Goal: Task Accomplishment & Management: Manage account settings

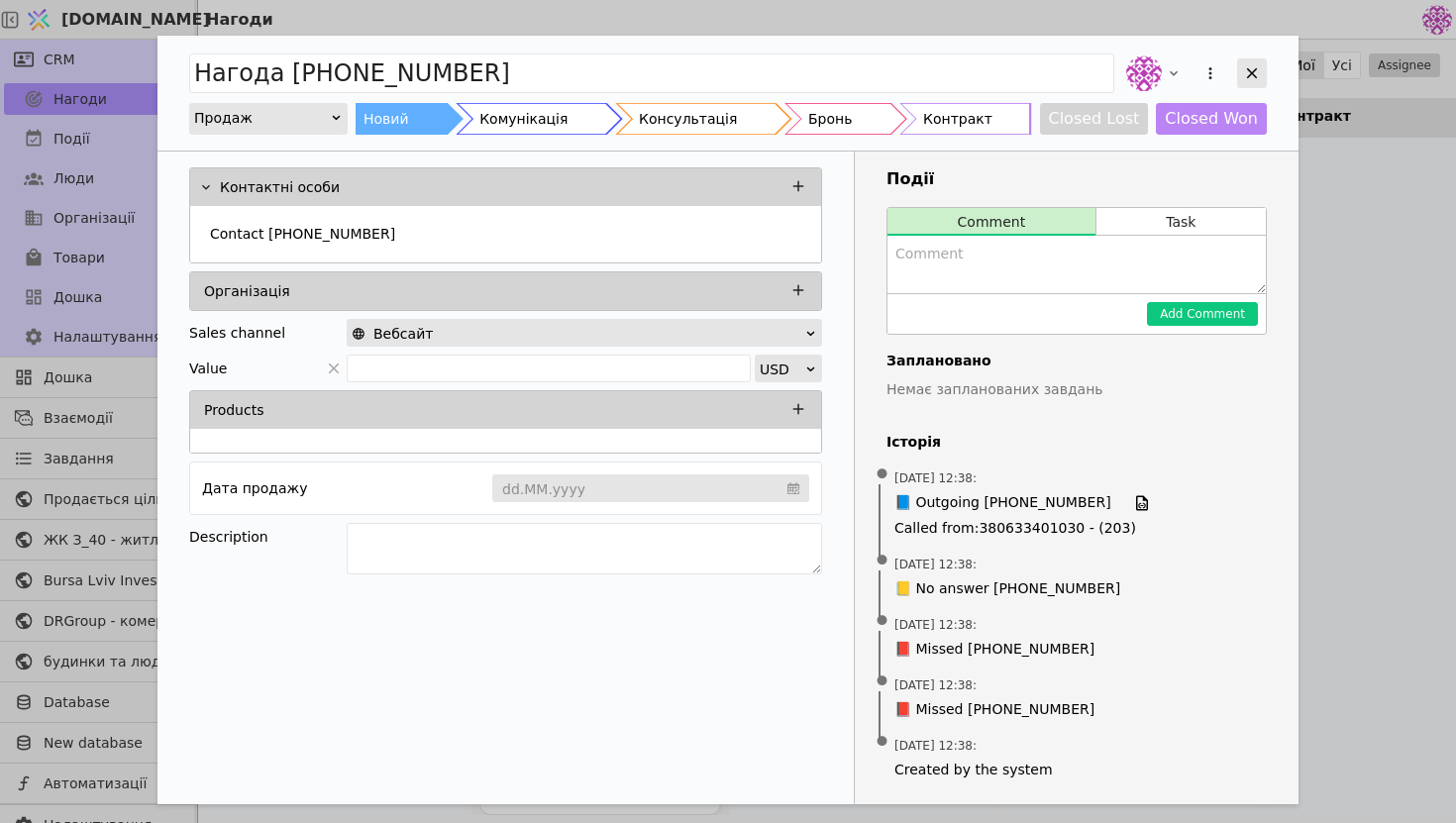
click at [1257, 66] on icon "Add Opportunity" at bounding box center [1252, 73] width 18 height 18
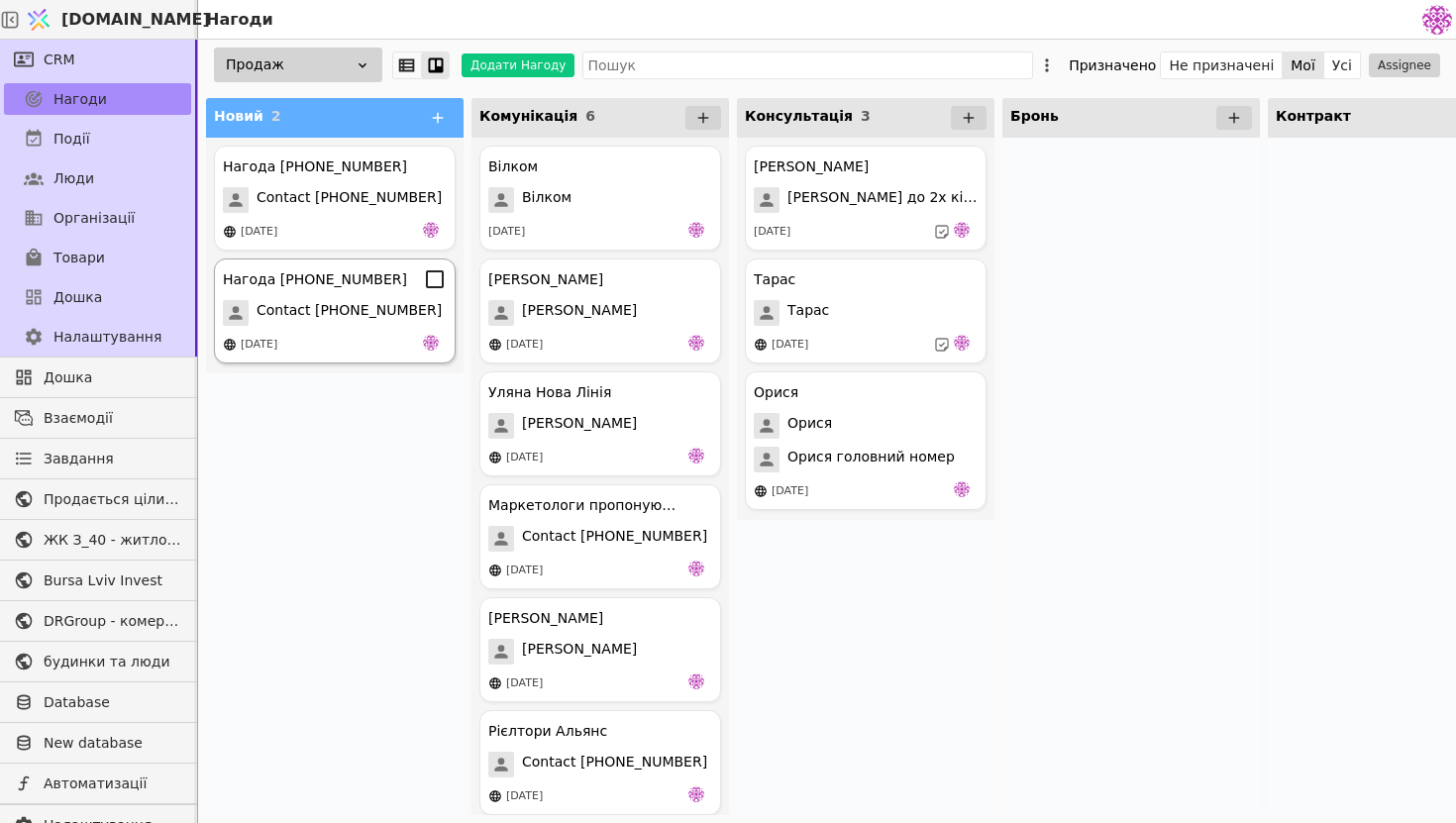
click at [319, 335] on div "[DATE]" at bounding box center [335, 345] width 224 height 20
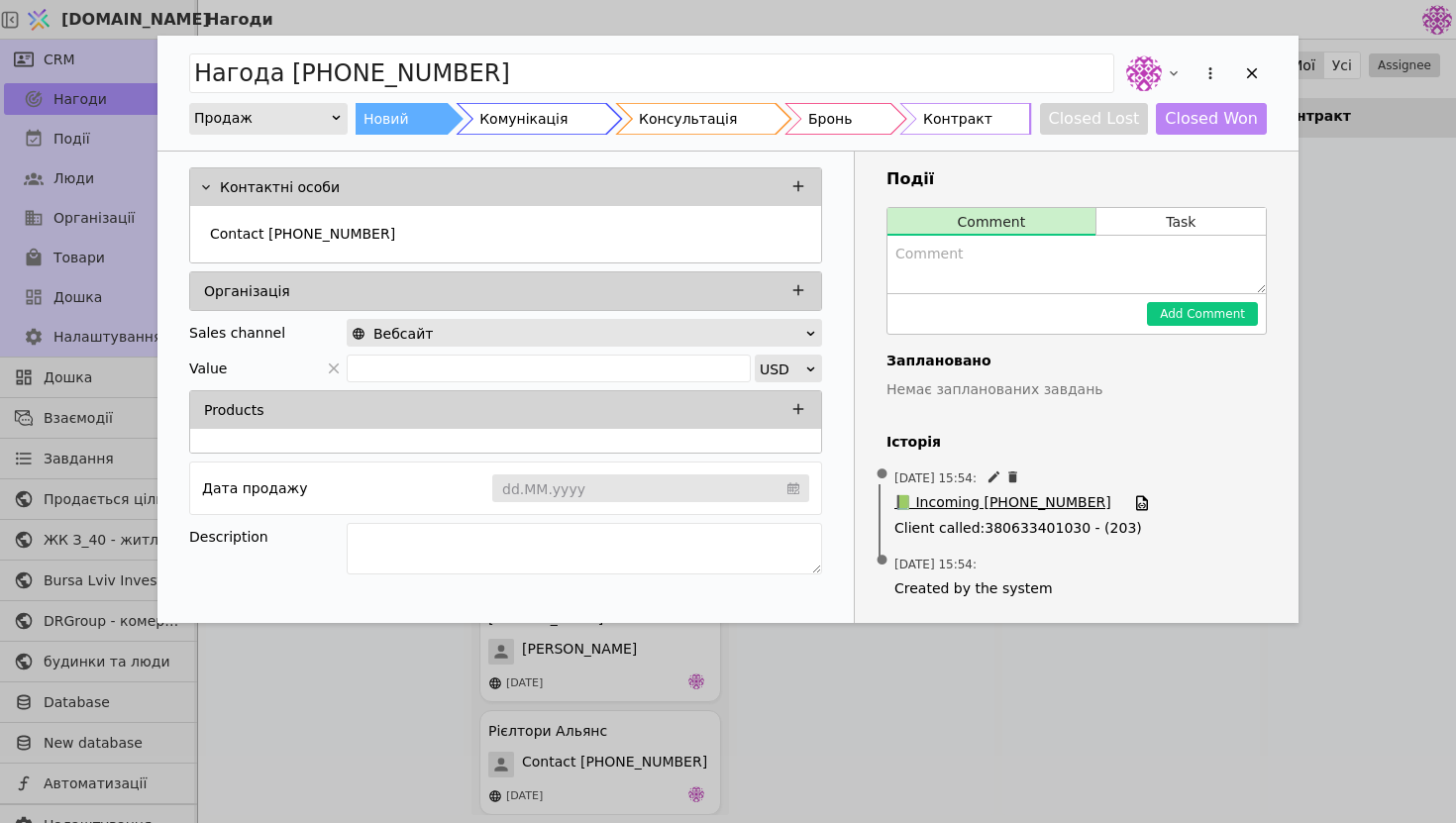
click at [1015, 500] on span "📗 Incoming [PHONE_NUMBER]" at bounding box center [1003, 503] width 217 height 22
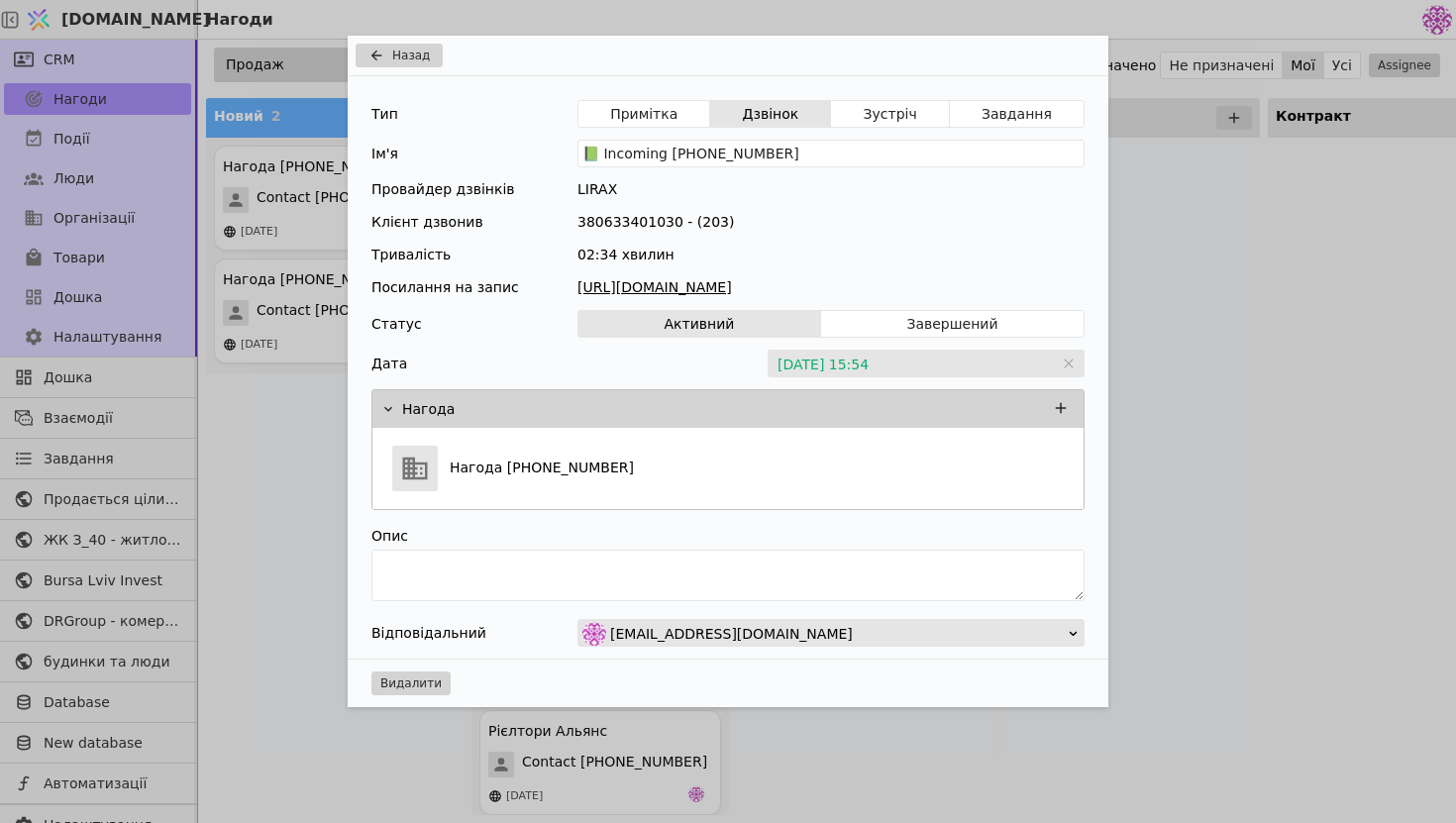
click at [671, 292] on link "[URL][DOMAIN_NAME]" at bounding box center [830, 288] width 507 height 21
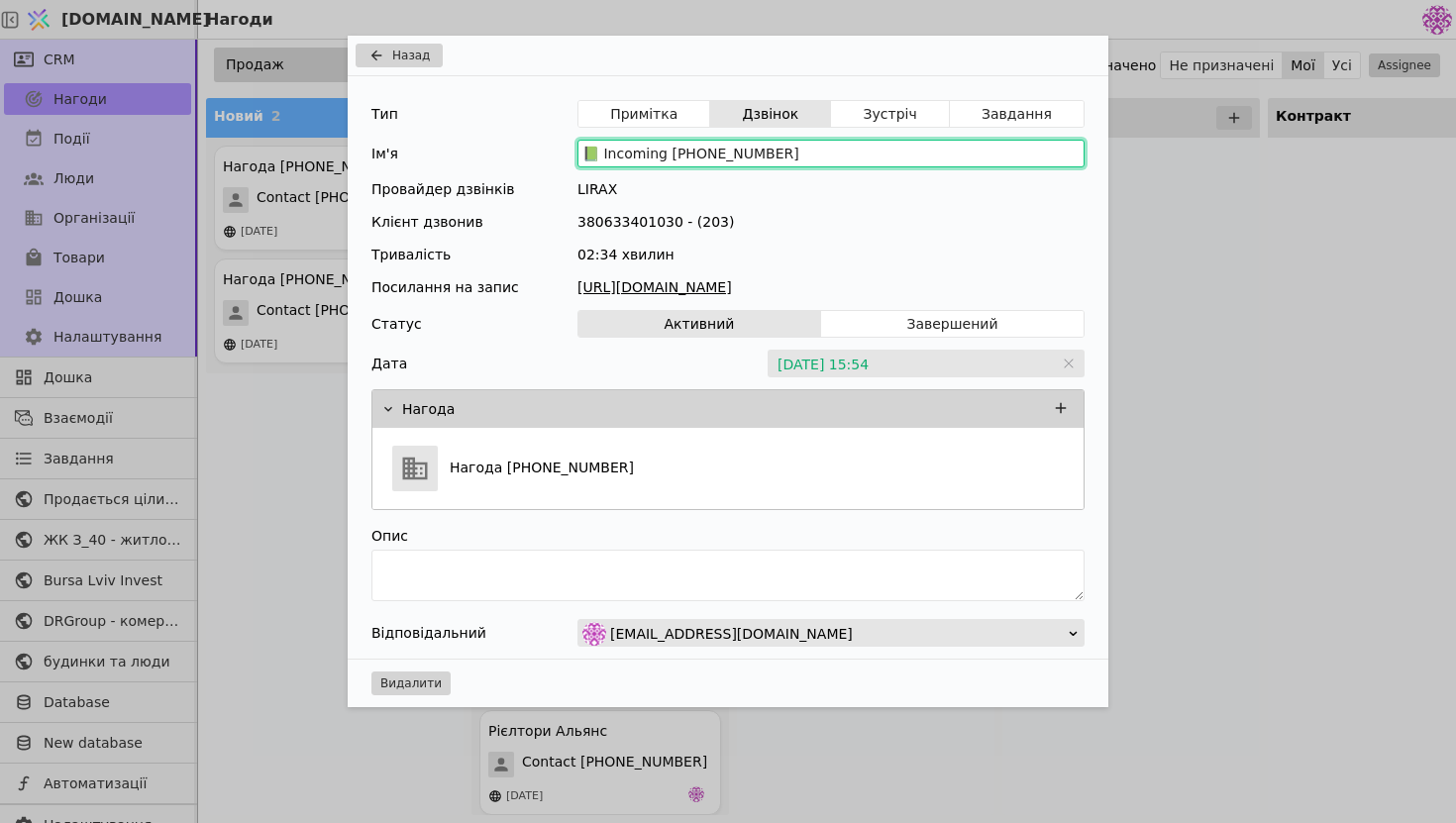
drag, startPoint x: 822, startPoint y: 163, endPoint x: 484, endPoint y: 124, distance: 340.2
click at [483, 125] on div "Тип Примітка Дзвінок Зустріч Завдання Ім'я 📗 Incoming [PHONE_NUMBER] Провайдер …" at bounding box center [728, 367] width 761 height 582
drag, startPoint x: 839, startPoint y: 156, endPoint x: 522, endPoint y: 155, distance: 317.0
click at [522, 155] on div "Ім'я 📗 Incoming [PHONE_NUMBER]" at bounding box center [728, 154] width 713 height 28
drag, startPoint x: 835, startPoint y: 162, endPoint x: 583, endPoint y: 159, distance: 252.0
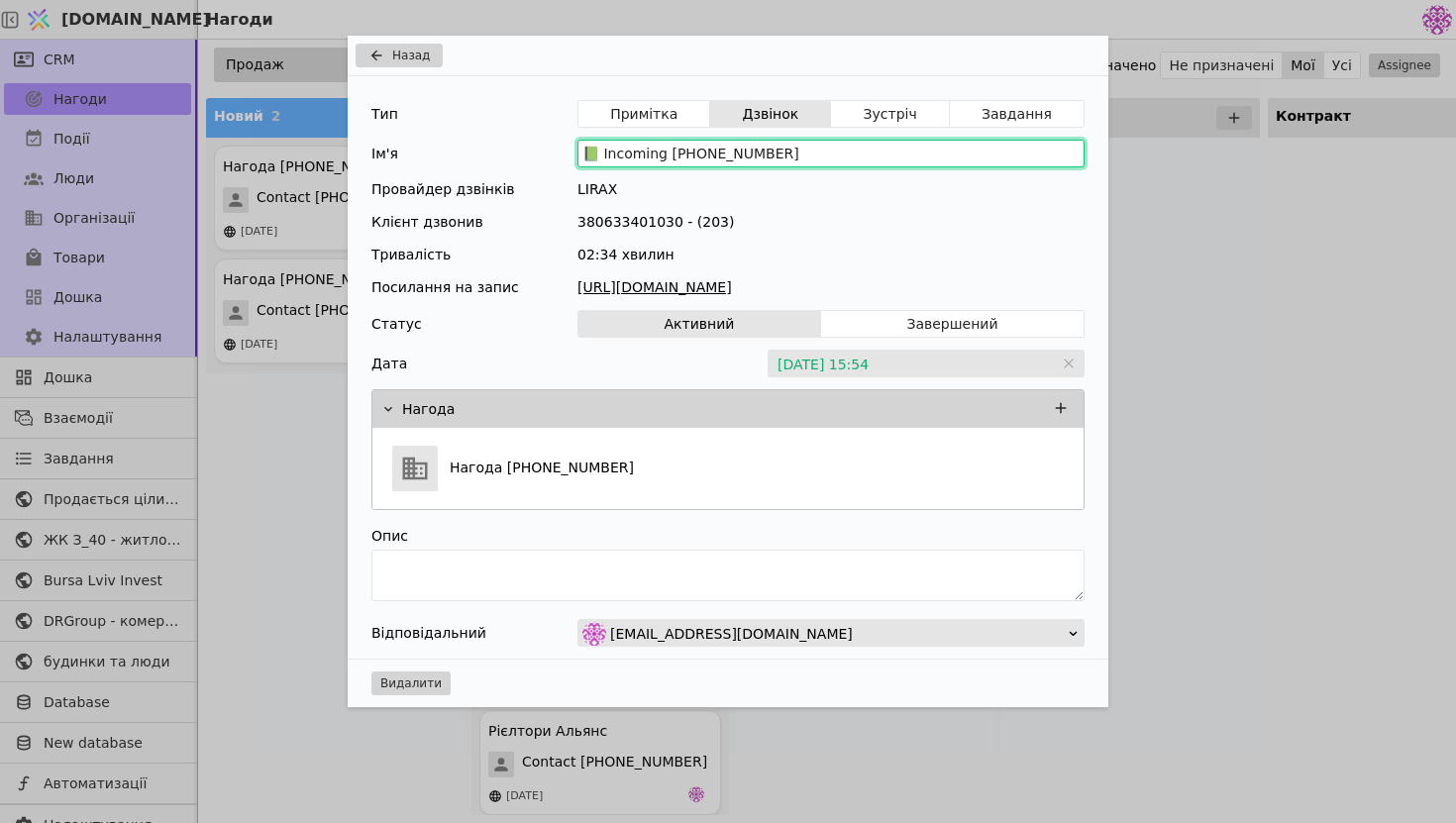
click at [583, 159] on input "📗 Incoming [PHONE_NUMBER]" at bounding box center [830, 154] width 507 height 28
type input "📗 Incoming [PHONE_NUMBER]"
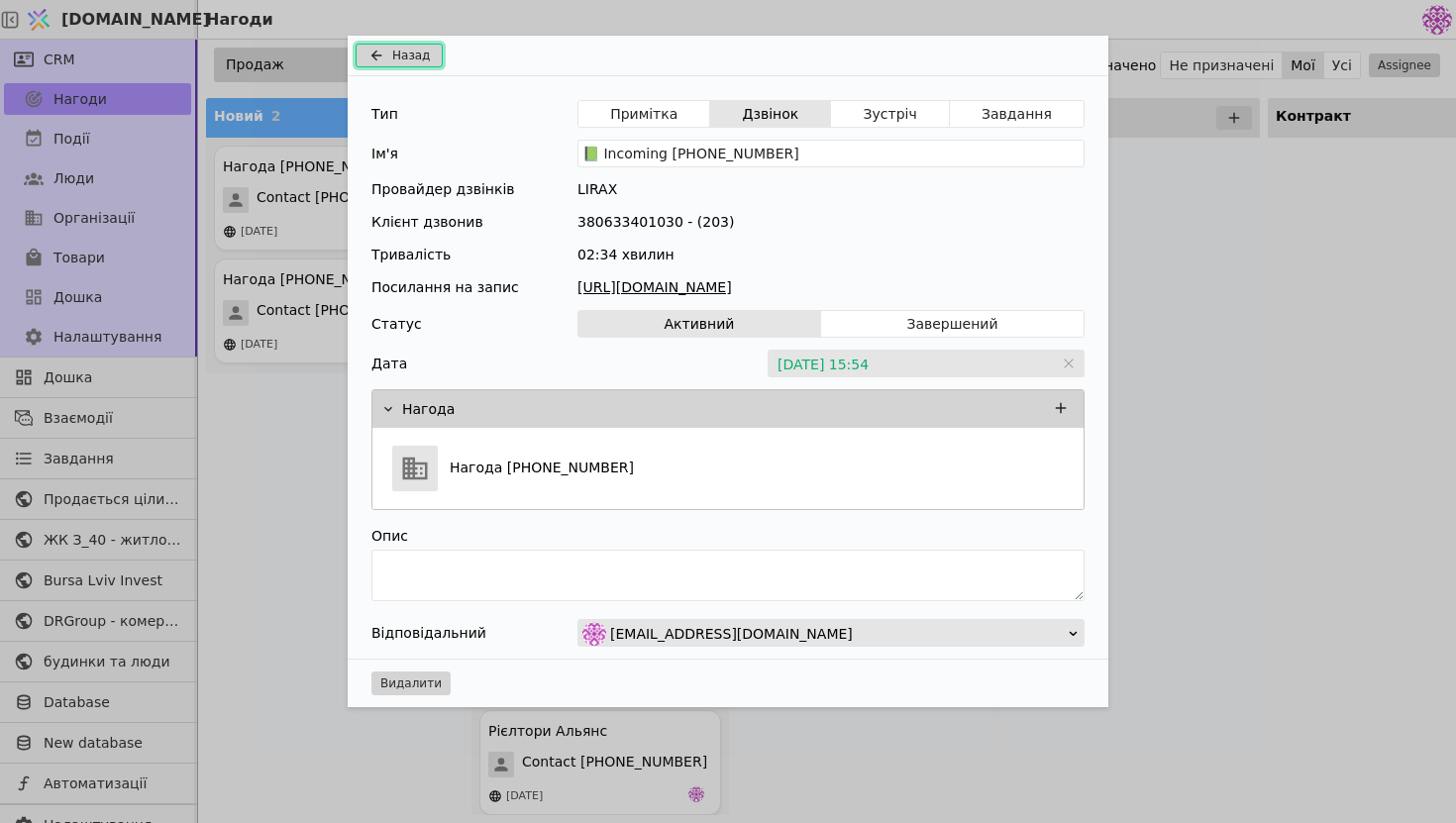
click at [430, 45] on button "Назад" at bounding box center [400, 56] width 87 height 24
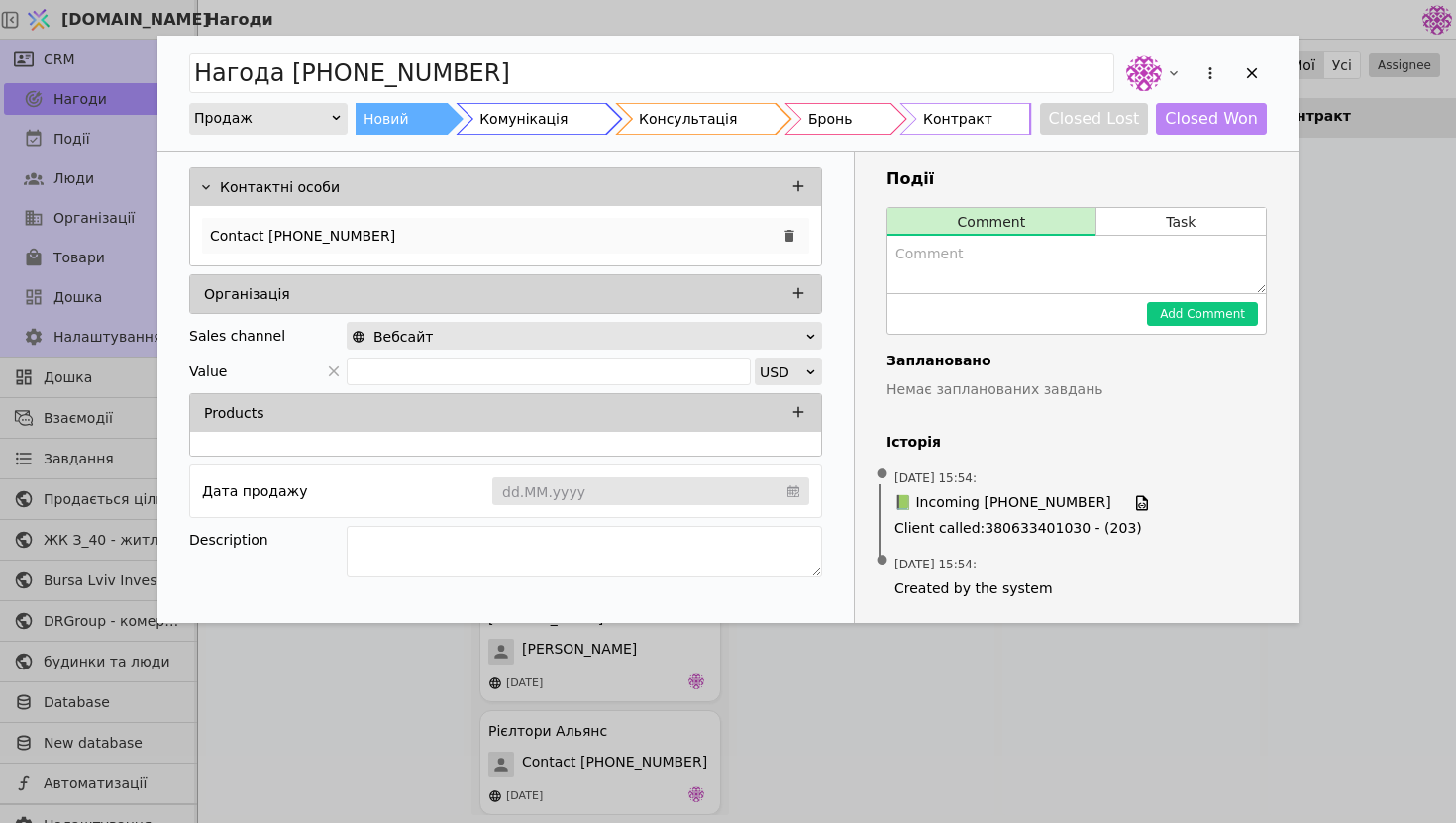
click at [431, 231] on div "Contact [PHONE_NUMBER]" at bounding box center [506, 236] width 607 height 36
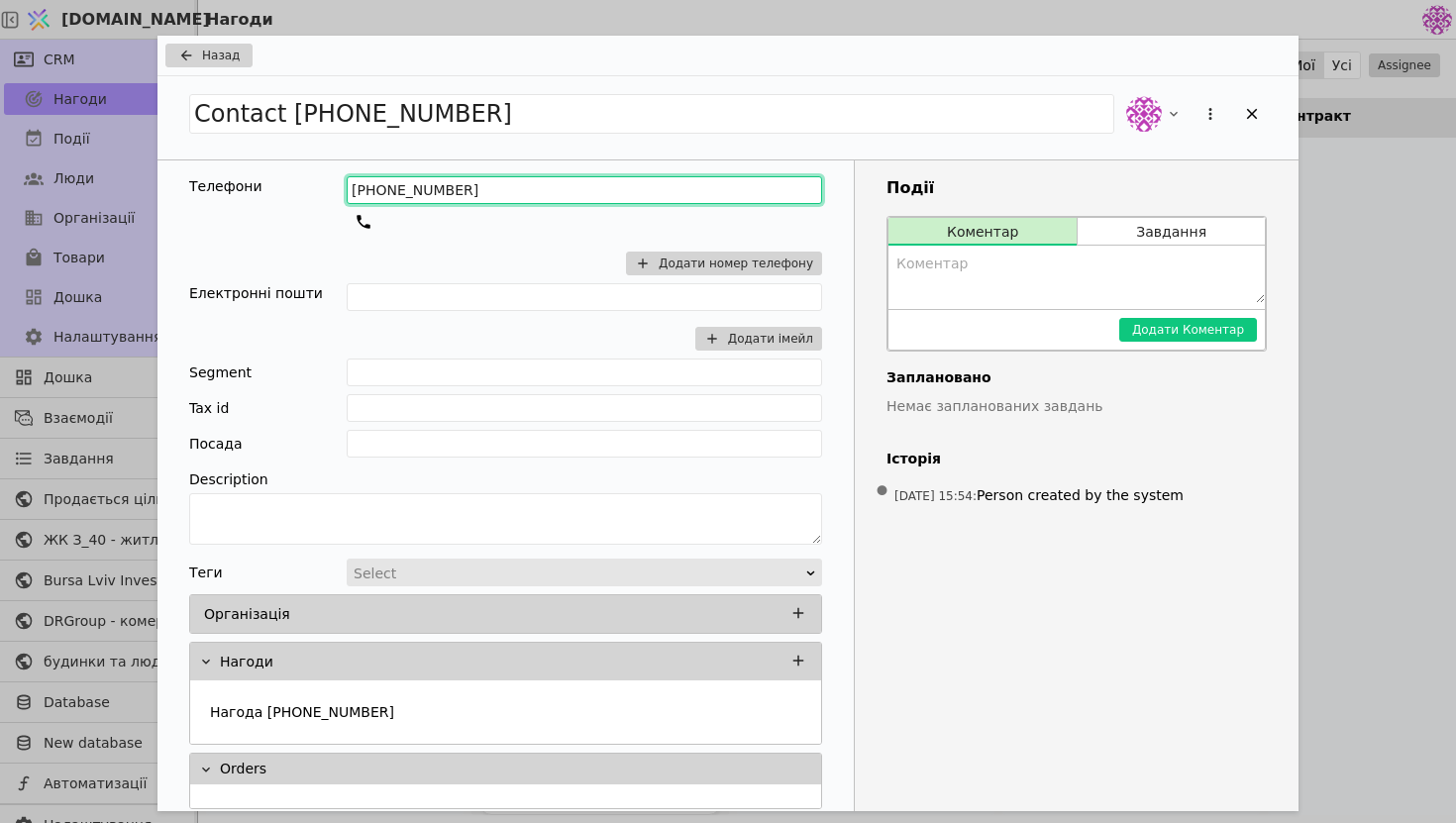
drag, startPoint x: 597, startPoint y: 187, endPoint x: 222, endPoint y: 185, distance: 375.0
click at [222, 185] on div "Телефони [PHONE_NUMBER] Додати номер телефону" at bounding box center [506, 230] width 633 height 107
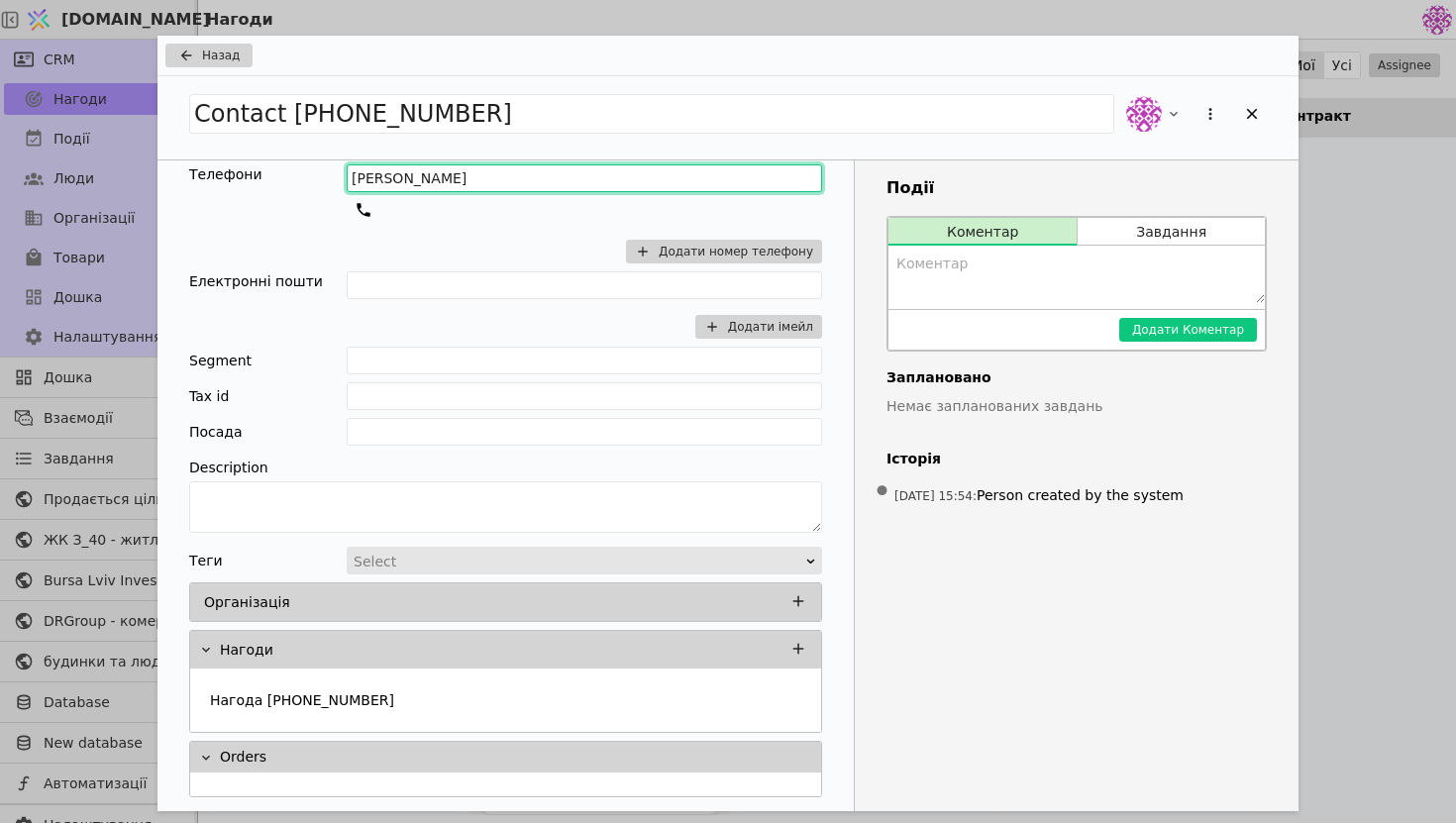
type input "[PERSON_NAME]"
click at [444, 778] on div "Add Opportunity" at bounding box center [506, 784] width 631 height 24
click at [411, 760] on div "Orders" at bounding box center [520, 757] width 599 height 21
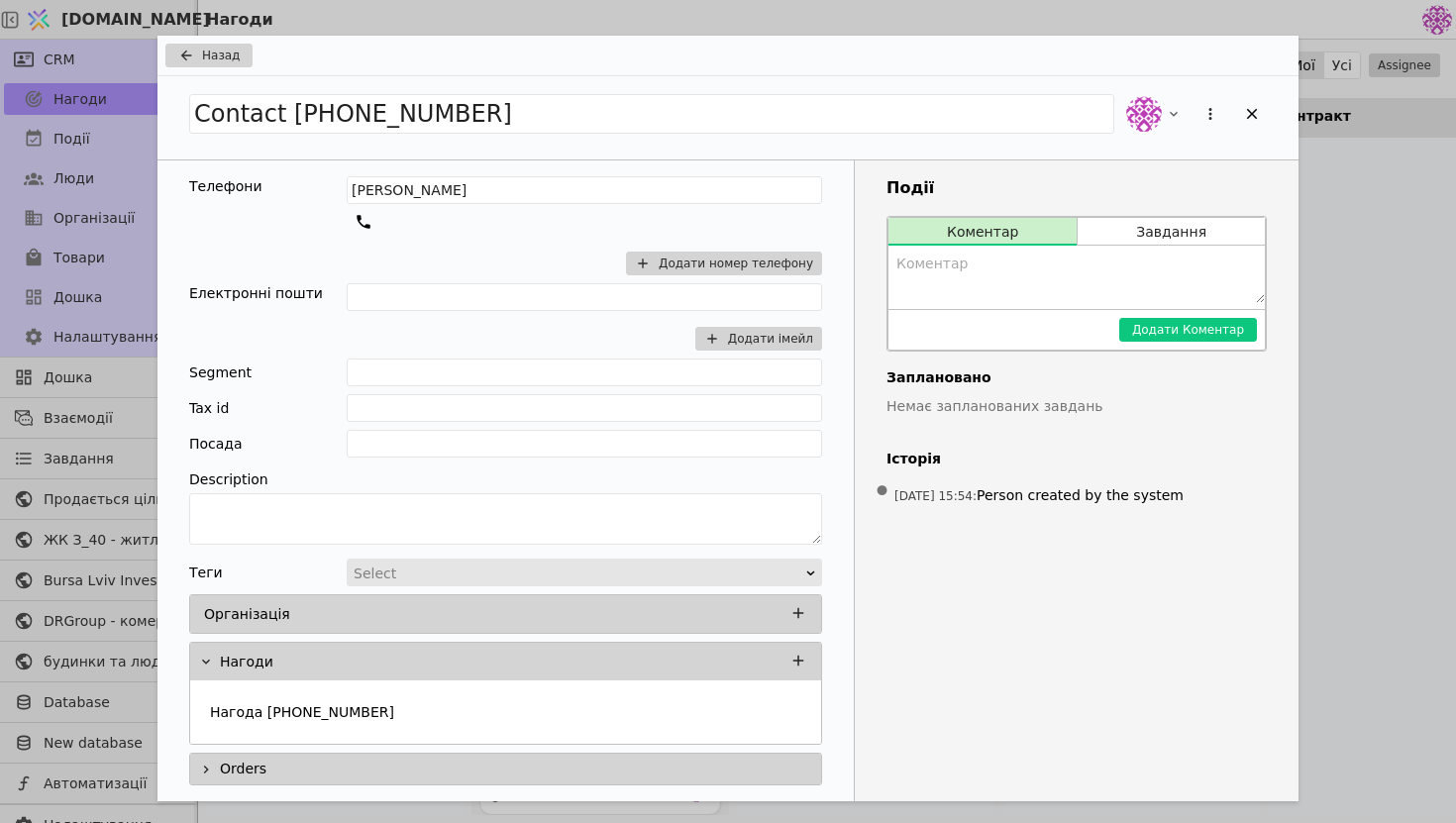
click at [411, 760] on div "Orders" at bounding box center [520, 768] width 599 height 21
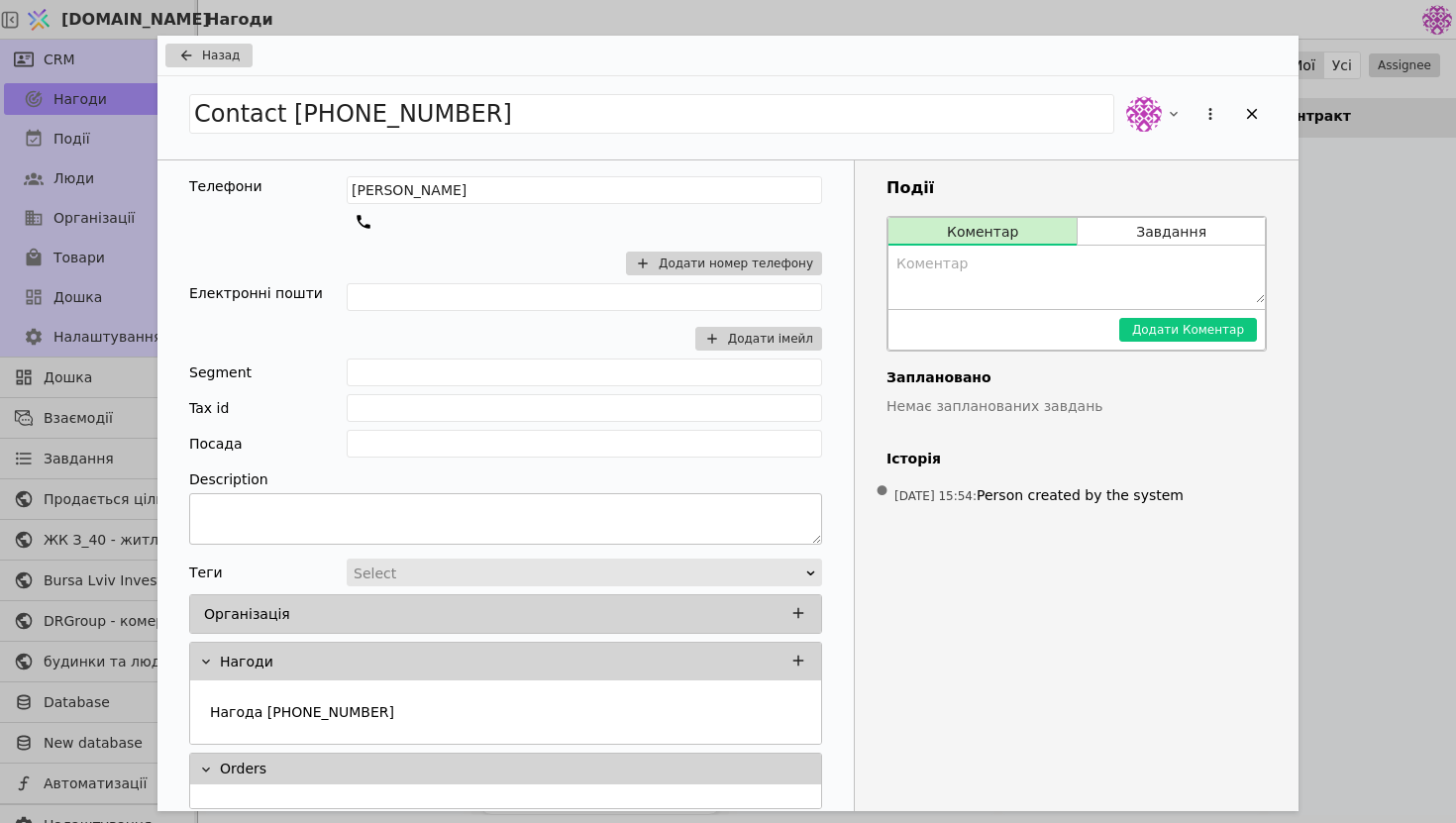
scroll to position [12, 0]
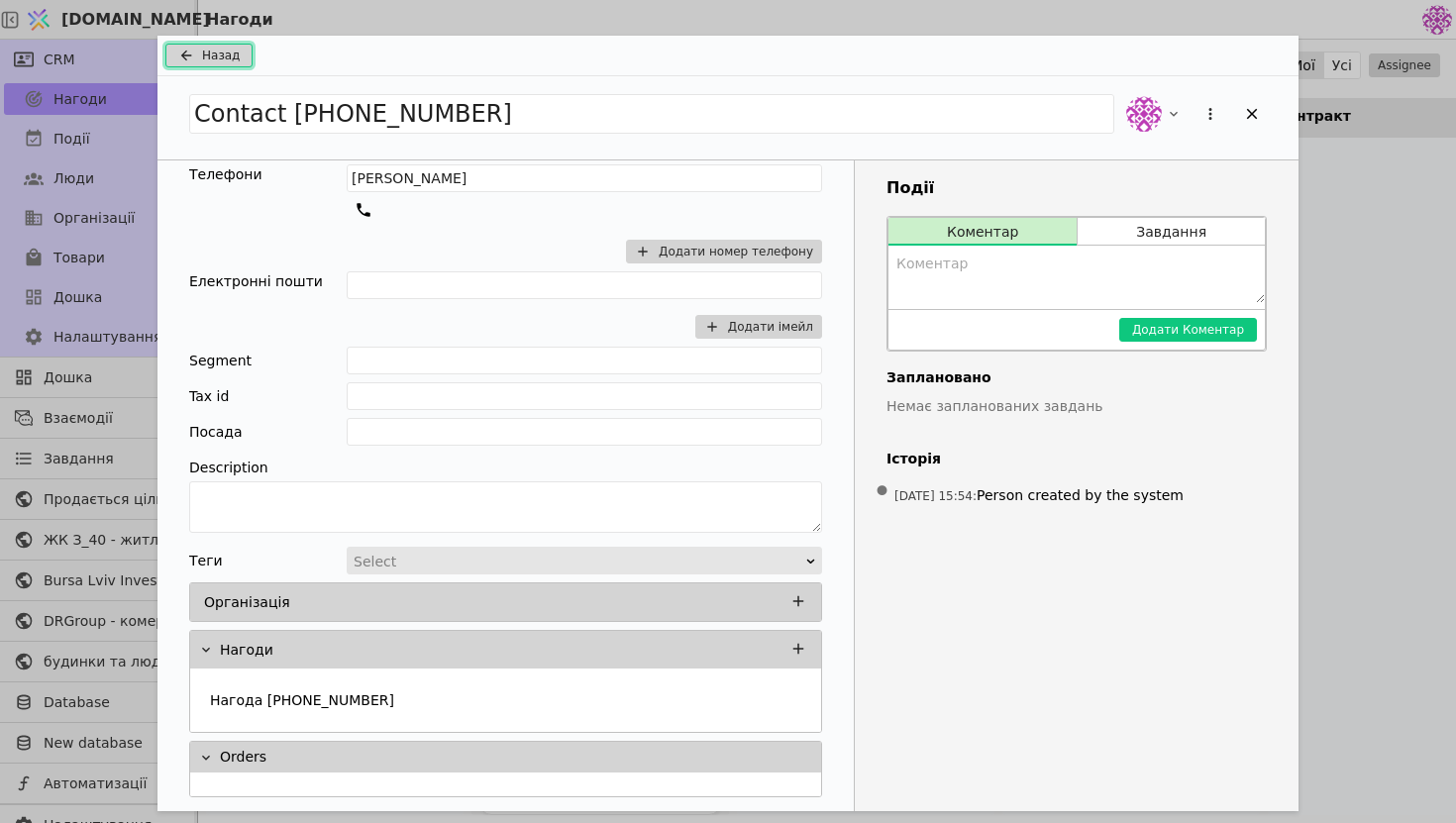
click at [218, 61] on span "Назад" at bounding box center [221, 56] width 38 height 18
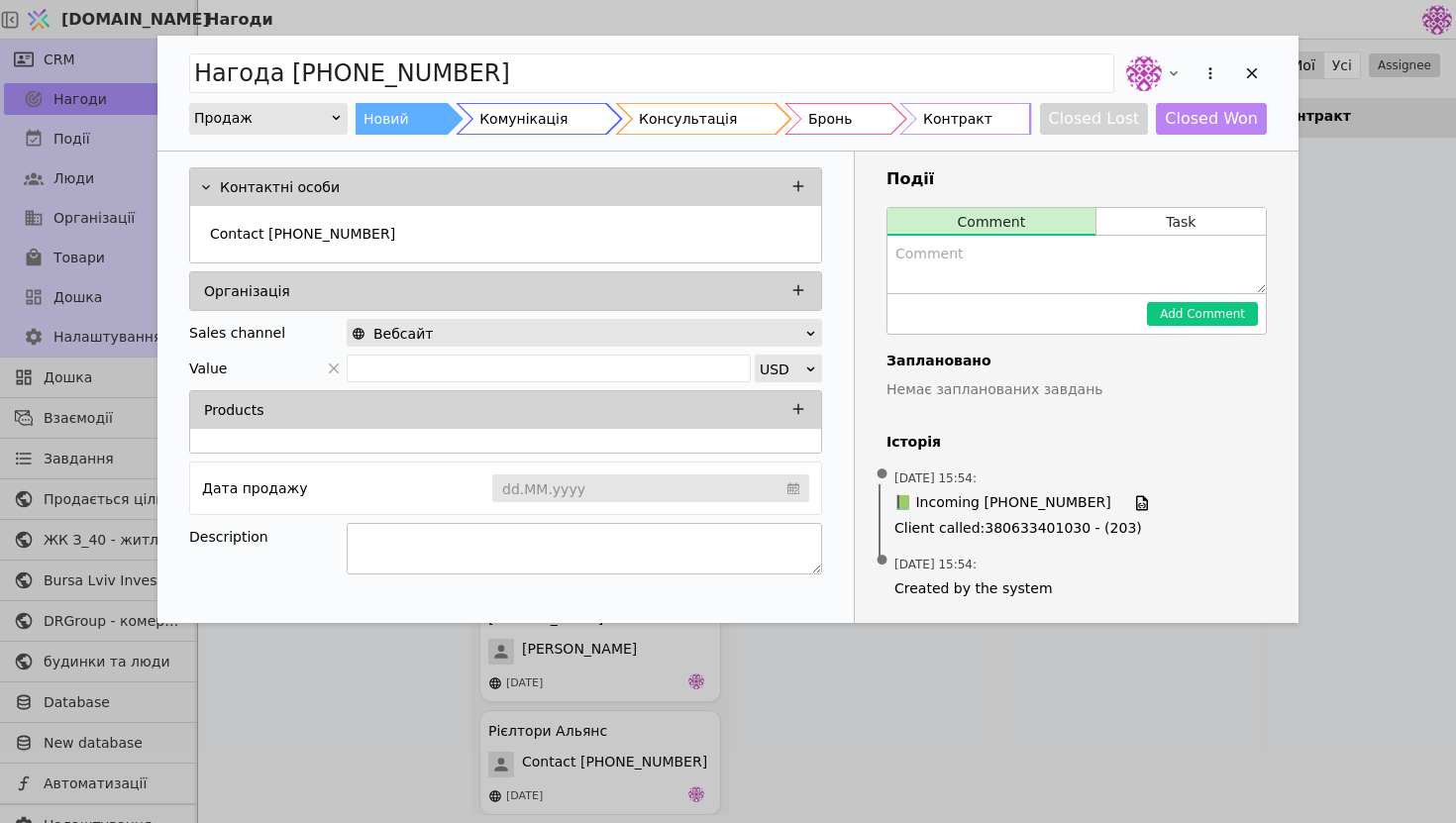
click at [421, 543] on textarea "Add Opportunity" at bounding box center [584, 548] width 475 height 52
type textarea "Інтерес до апарт готелю, запропонував йому переглянути курдонери"
click at [759, 337] on div "Вебсайт" at bounding box center [578, 334] width 452 height 28
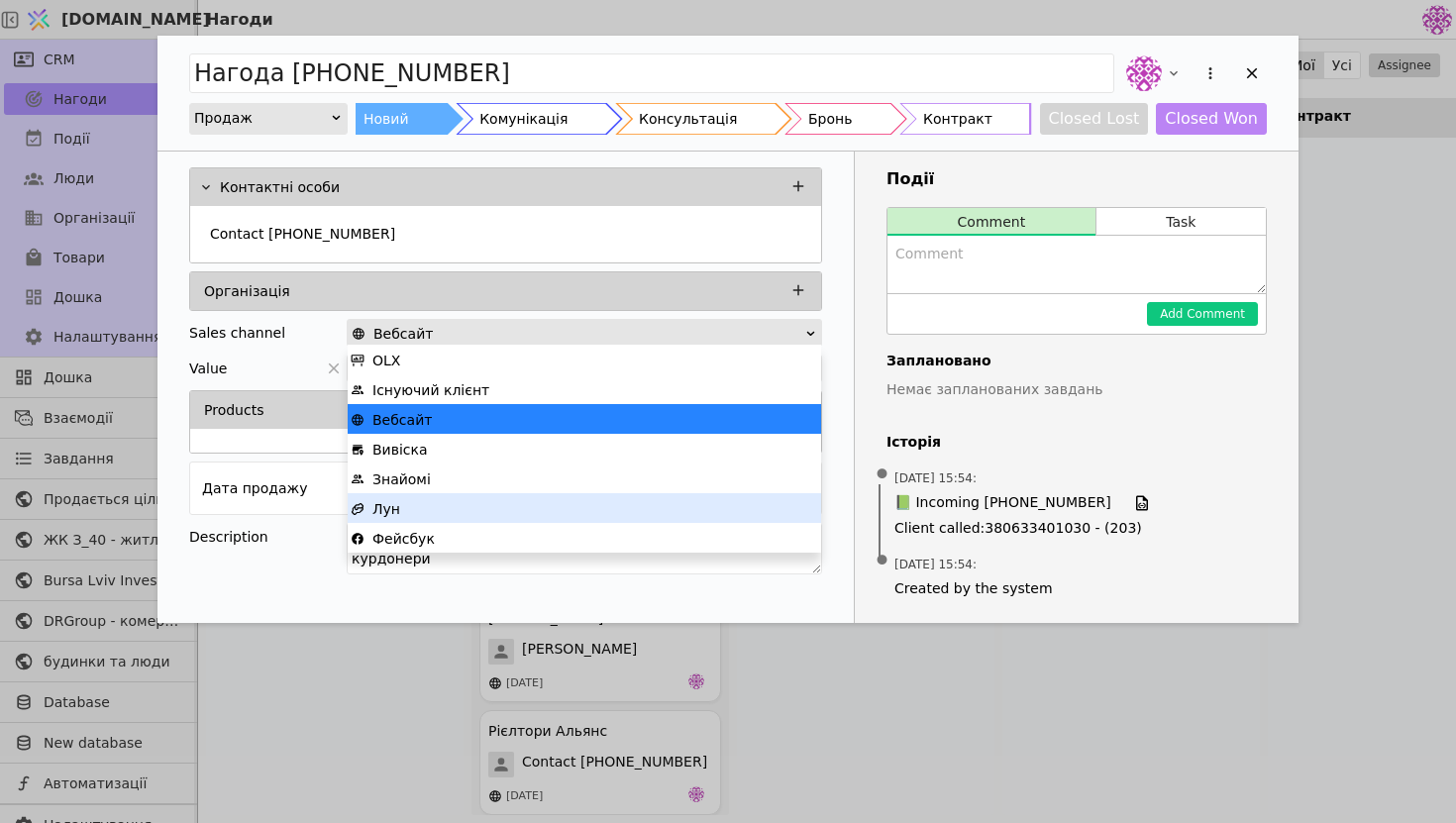
click at [545, 507] on div "Лун" at bounding box center [584, 509] width 467 height 30
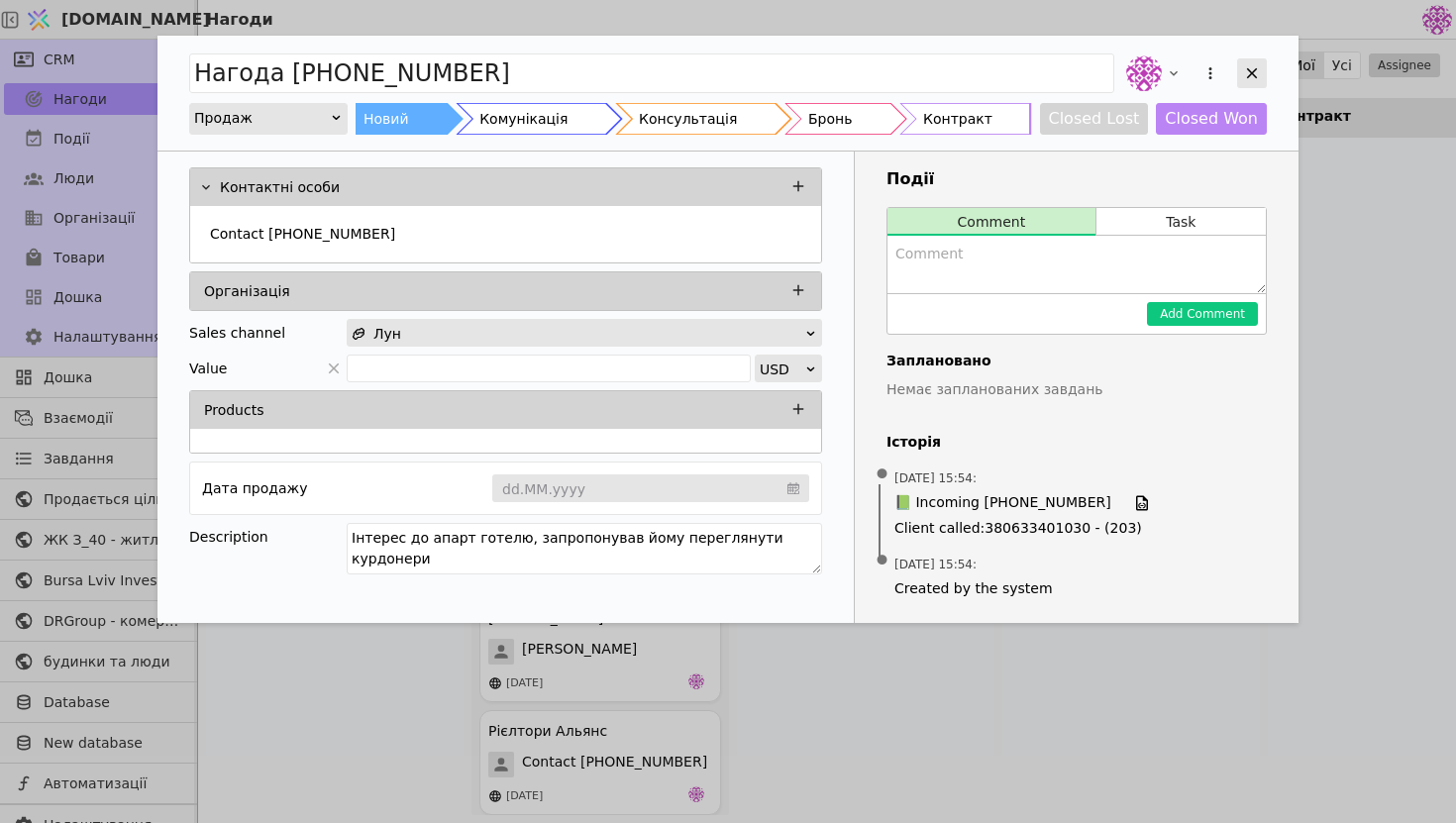
click at [1258, 71] on icon "Add Opportunity" at bounding box center [1252, 73] width 18 height 18
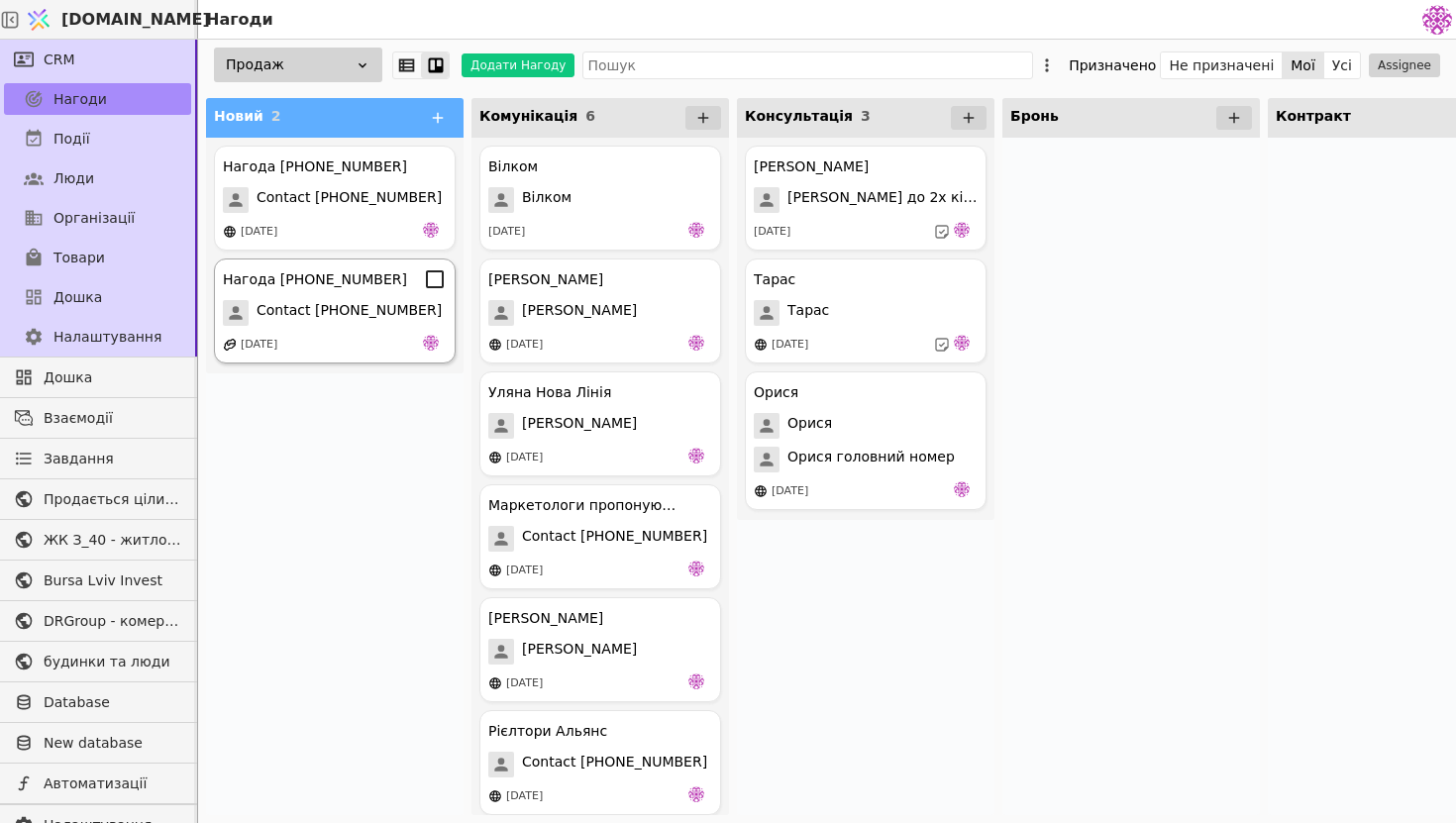
click at [344, 310] on span "Contact [PHONE_NUMBER]" at bounding box center [349, 313] width 185 height 26
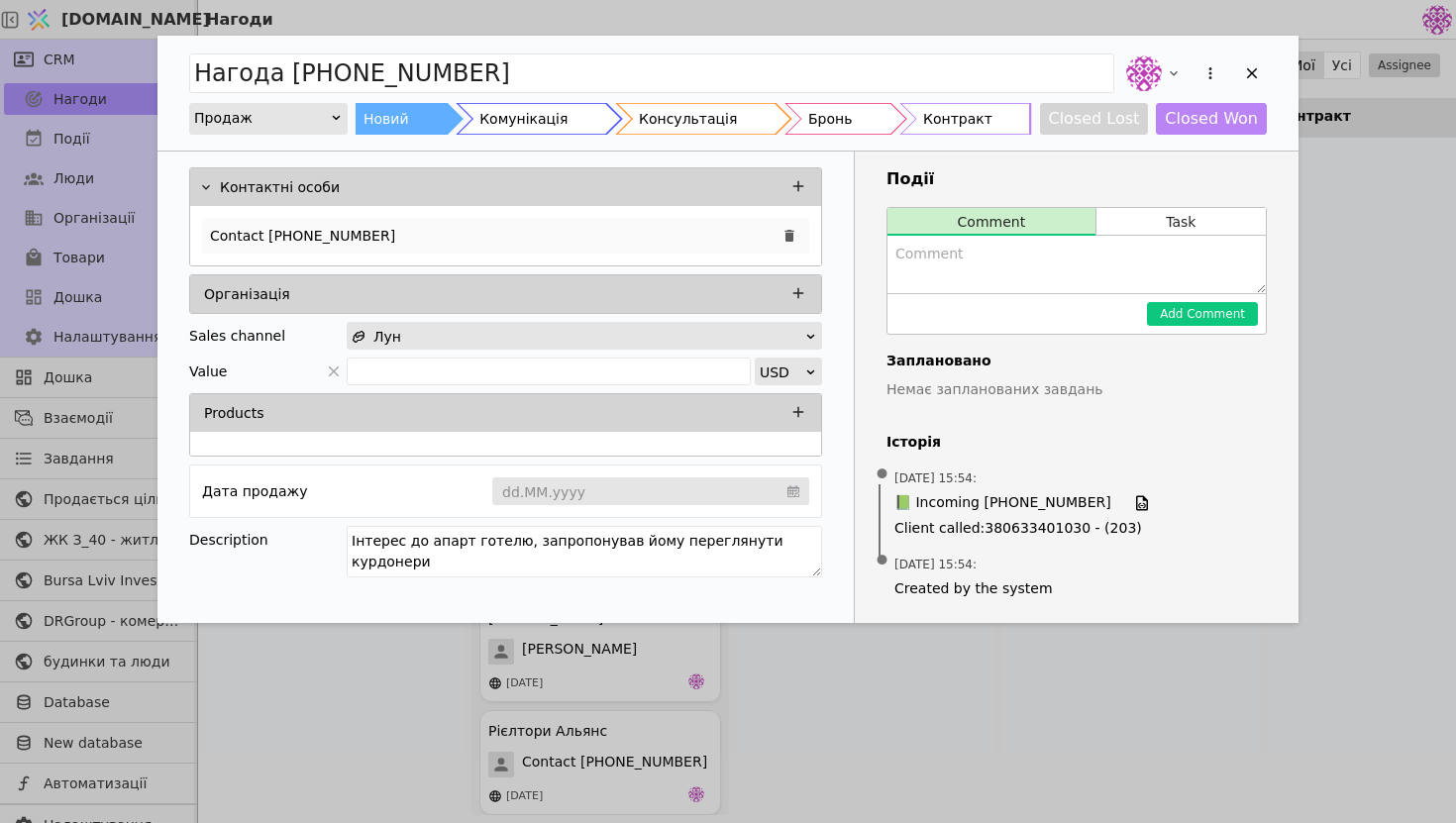
click at [430, 242] on div "Contact [PHONE_NUMBER]" at bounding box center [506, 236] width 607 height 36
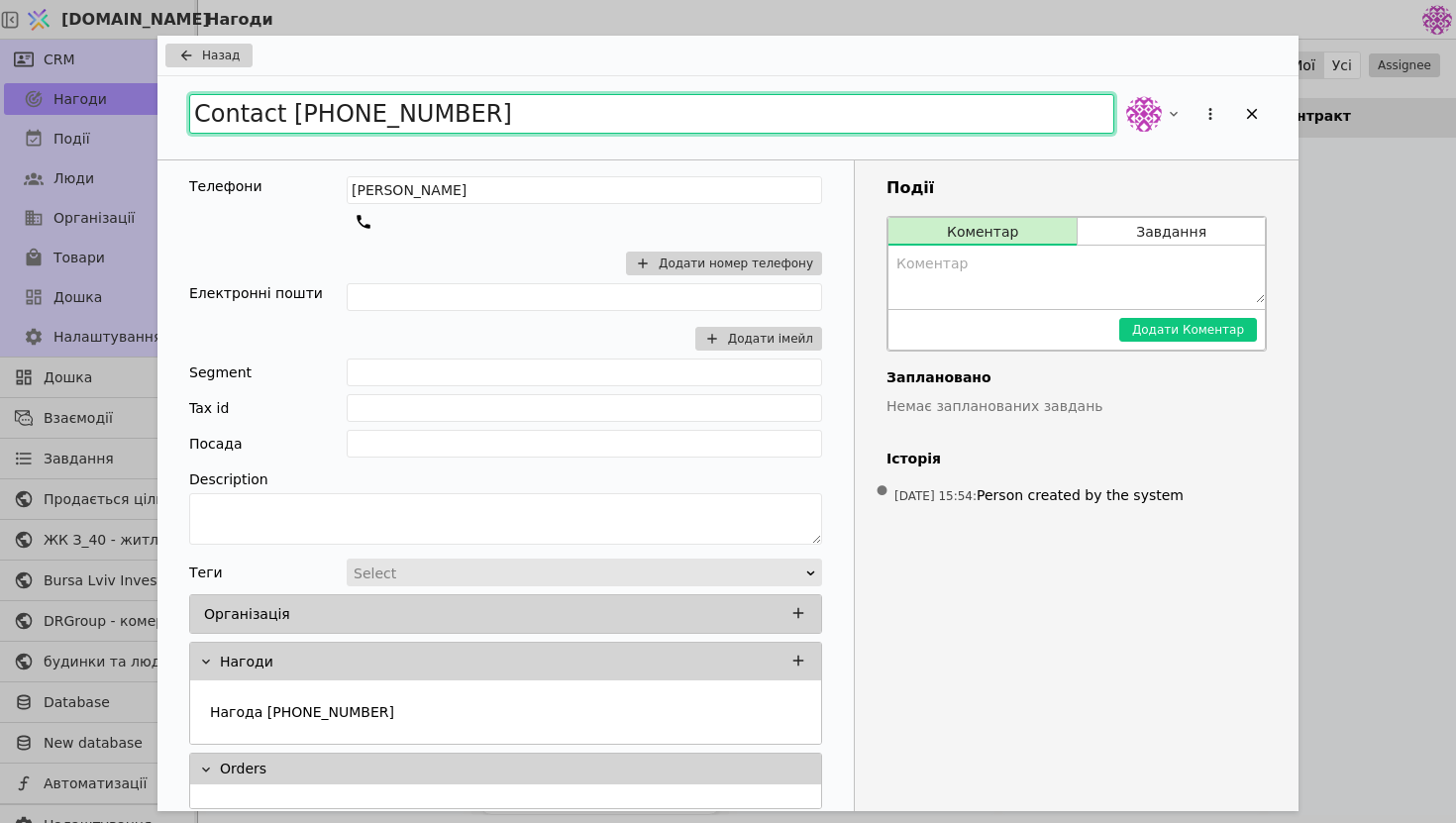
drag, startPoint x: 486, startPoint y: 115, endPoint x: 288, endPoint y: 116, distance: 198.0
click at [288, 116] on input "Contact [PHONE_NUMBER]" at bounding box center [652, 114] width 925 height 40
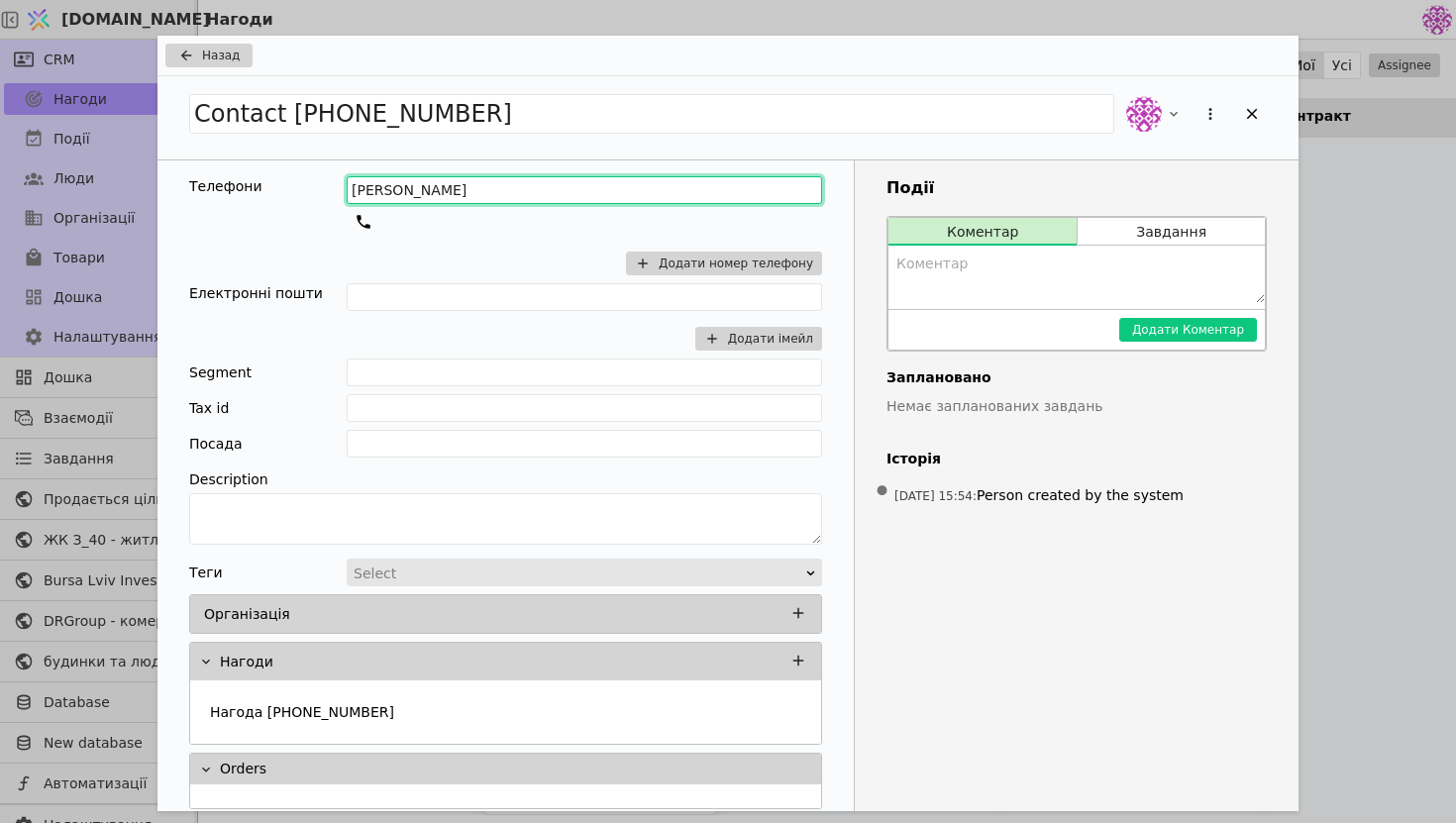
drag, startPoint x: 422, startPoint y: 194, endPoint x: 213, endPoint y: 183, distance: 209.3
click at [213, 183] on div "Телефони [PERSON_NAME] номер телефону" at bounding box center [506, 230] width 633 height 107
paste input "[PHONE_NUMBER]"
type input "[PHONE_NUMBER]"
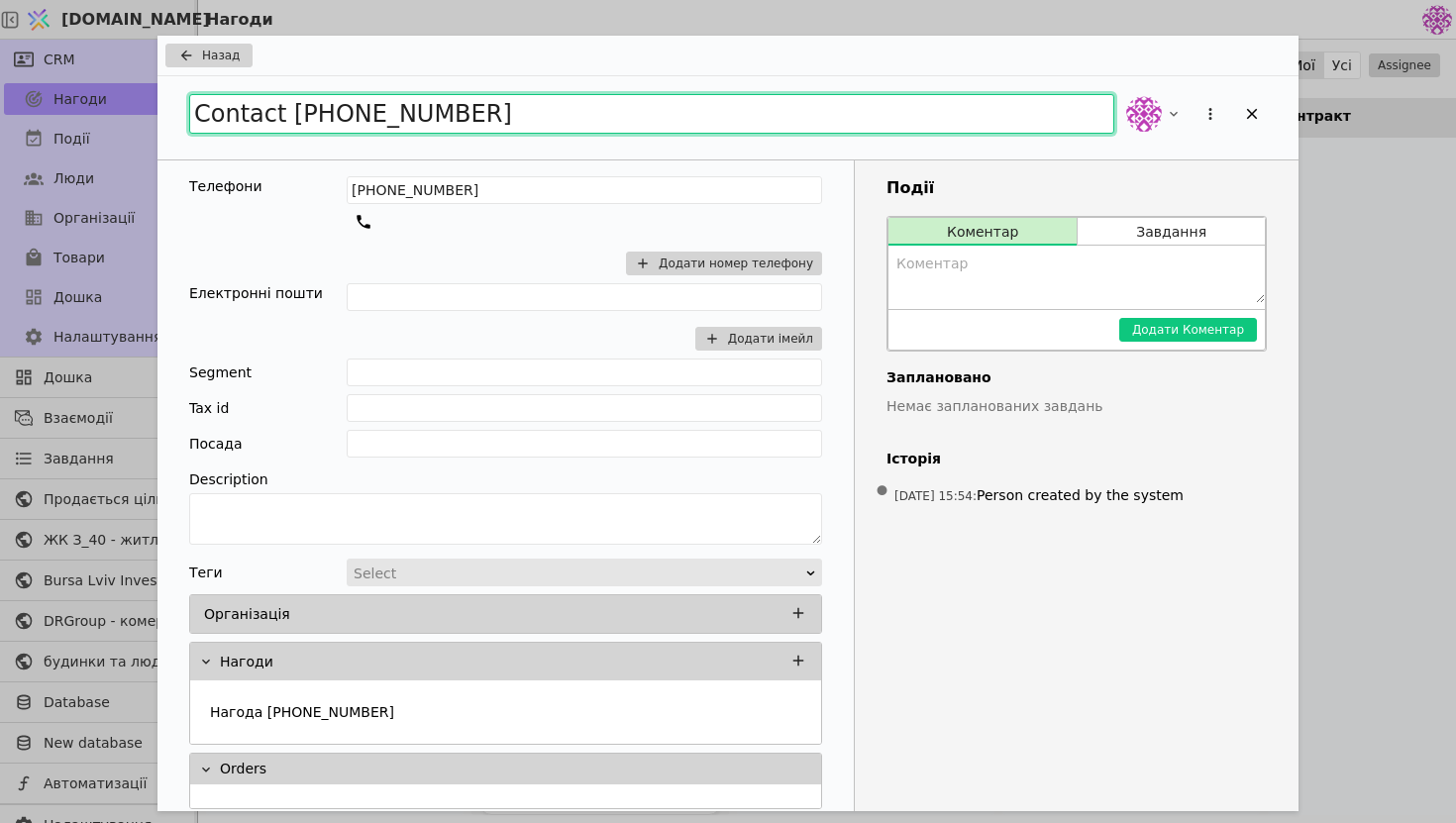
drag, startPoint x: 481, startPoint y: 115, endPoint x: 16, endPoint y: 77, distance: 466.6
click at [16, 77] on div "Назад Contact [PHONE_NUMBER] Телефони [PHONE_NUMBER] Додати номер телефону Елек…" at bounding box center [728, 412] width 1456 height 823
type input "[PERSON_NAME]"
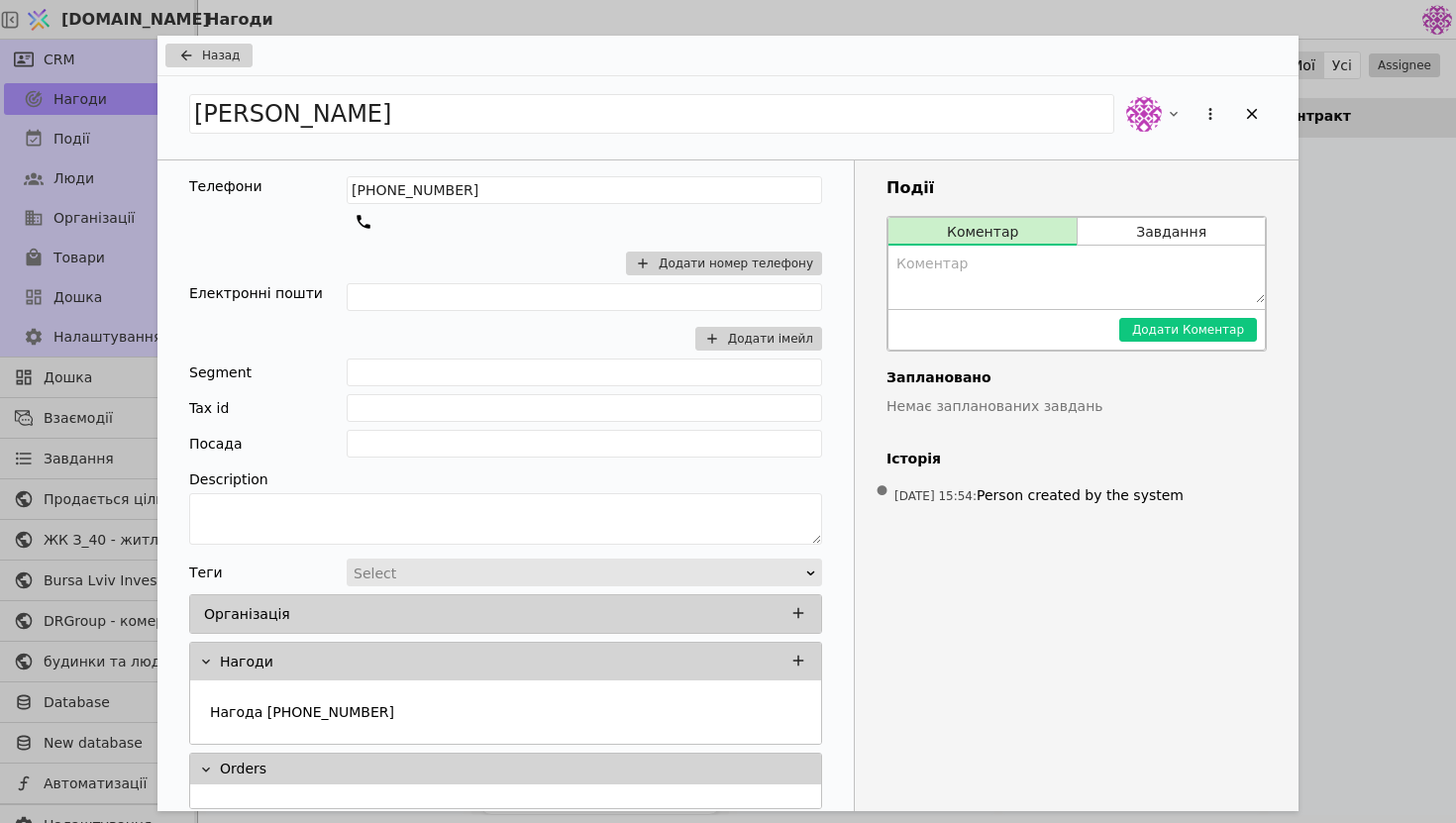
click at [218, 68] on div "Назад" at bounding box center [728, 56] width 1142 height 41
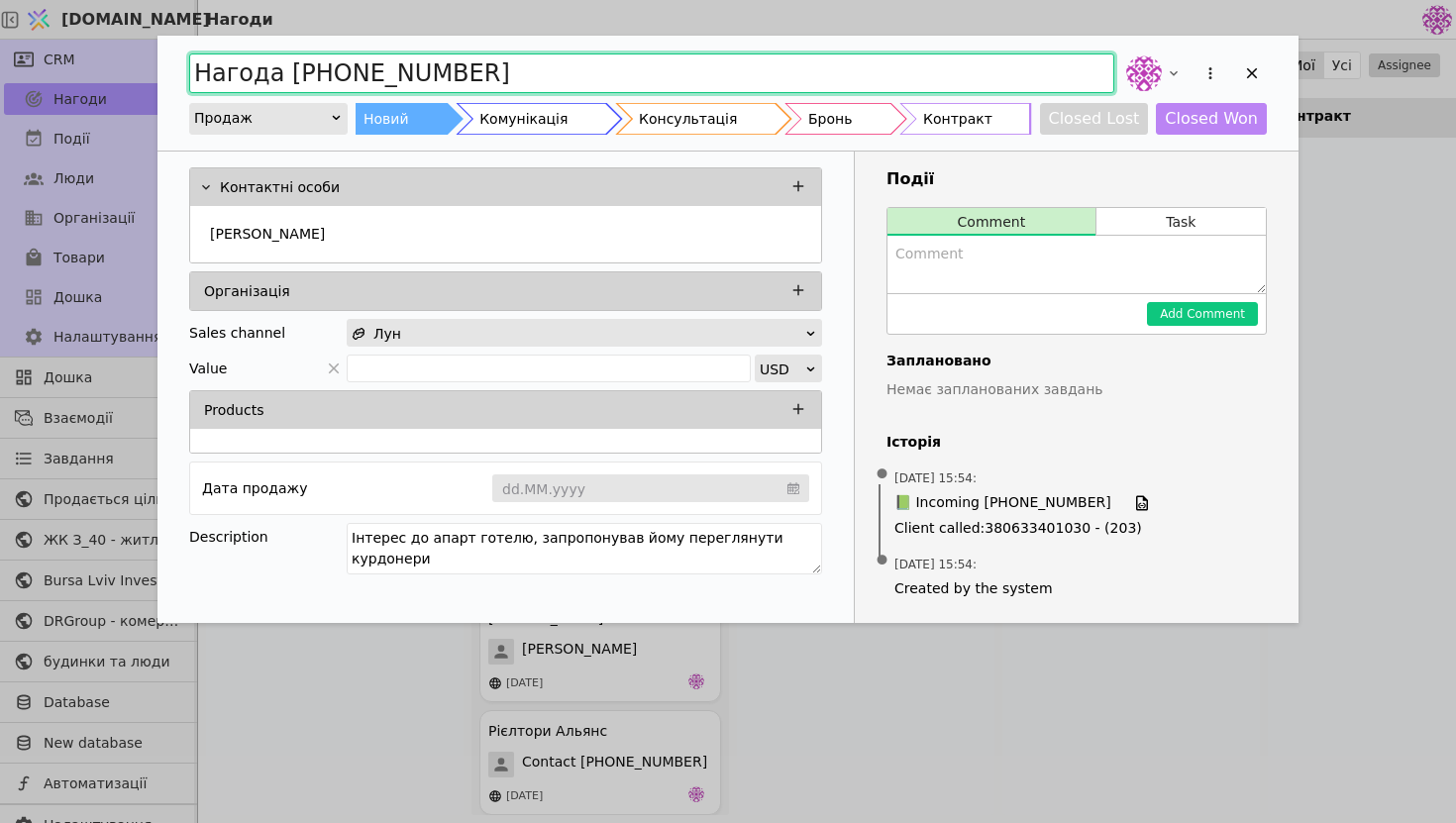
drag, startPoint x: 538, startPoint y: 78, endPoint x: 58, endPoint y: 69, distance: 480.1
click at [57, 69] on div "Нагода [PHONE_NUMBER] Продаж Новий Комунікація Консультація Бронь Контракт Clos…" at bounding box center [728, 412] width 1456 height 823
type input "[PERSON_NAME] по З_40"
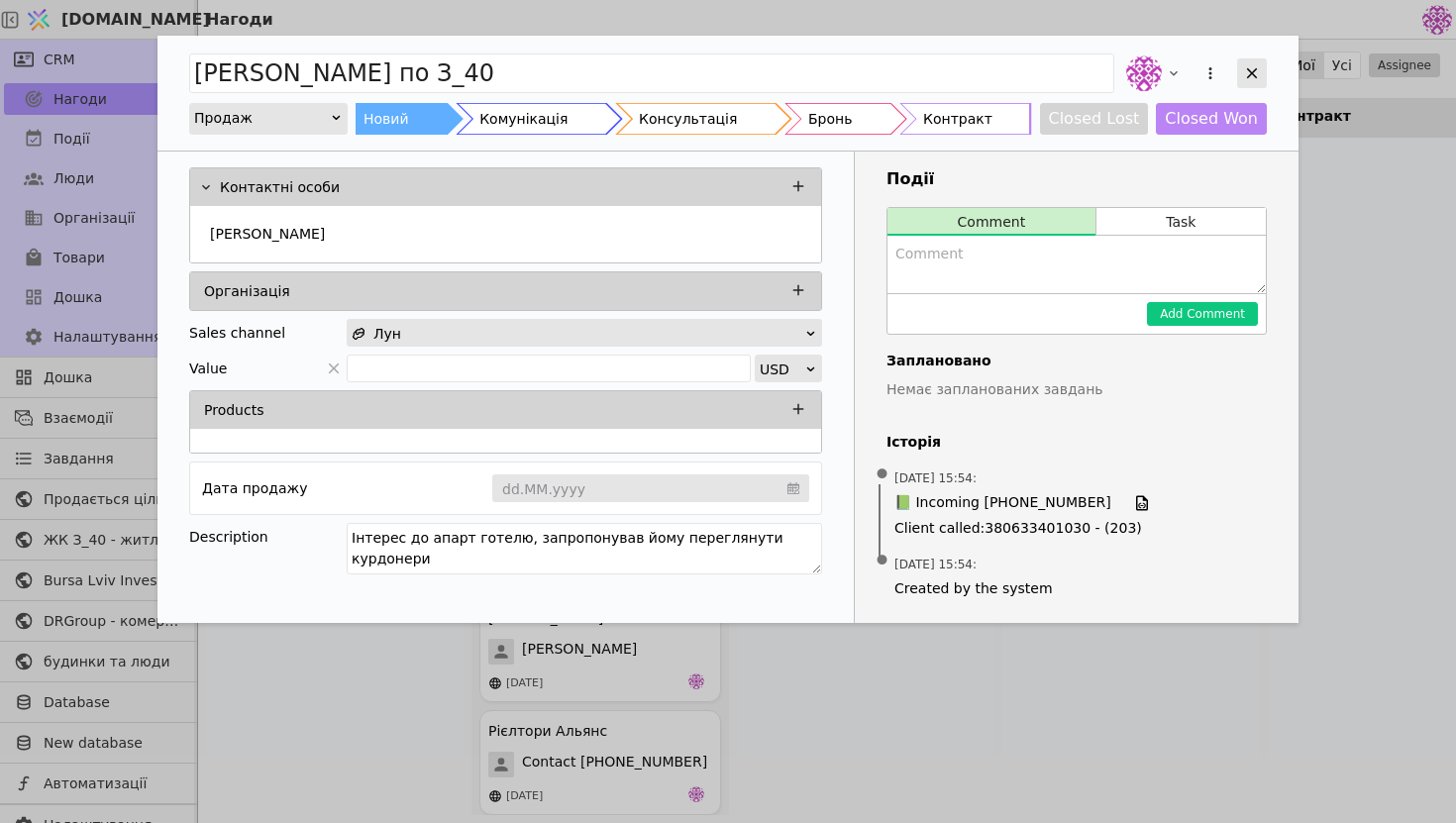
click at [1249, 81] on icon "Add Opportunity" at bounding box center [1252, 73] width 18 height 18
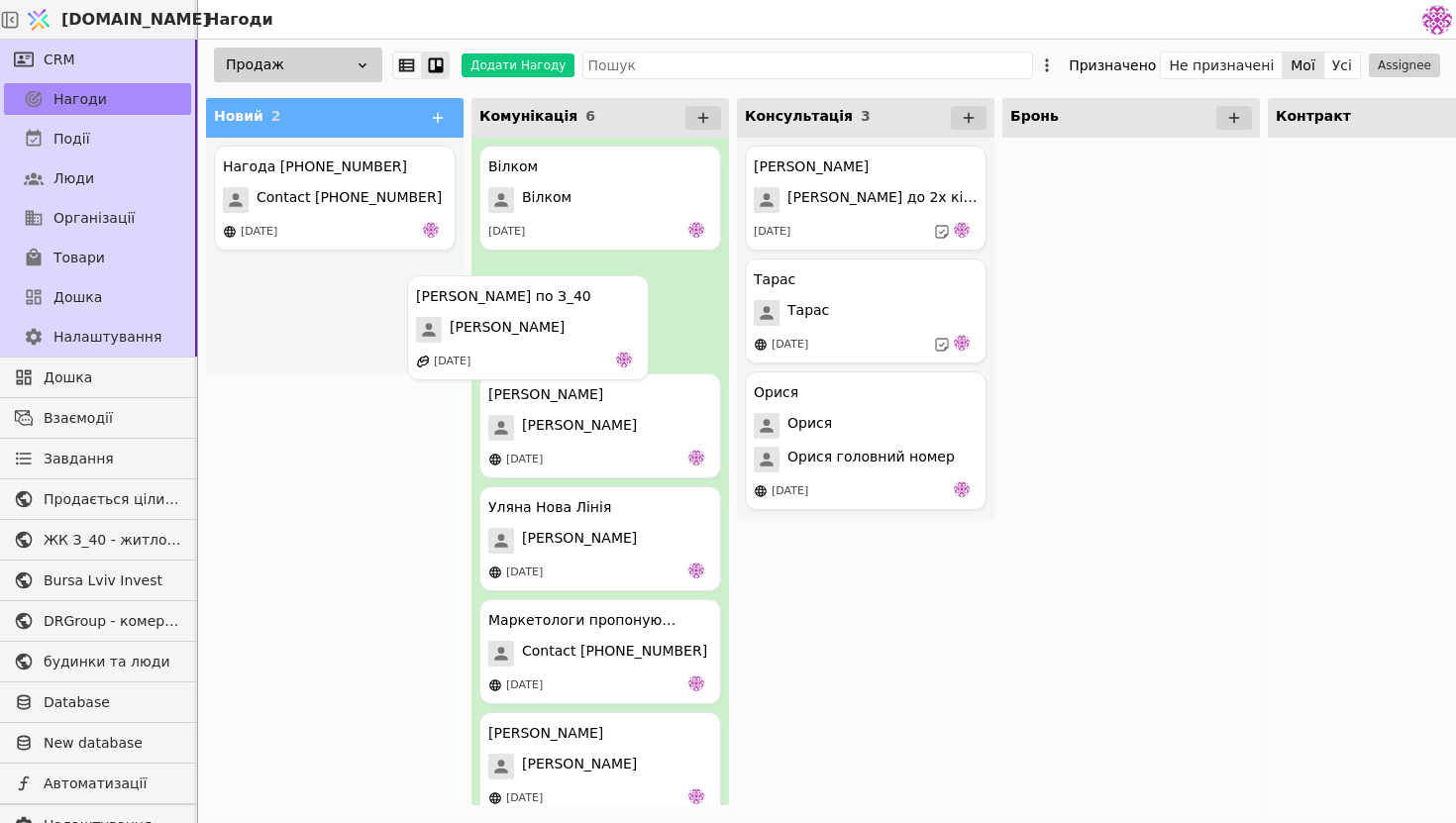
drag, startPoint x: 324, startPoint y: 323, endPoint x: 522, endPoint y: 339, distance: 198.6
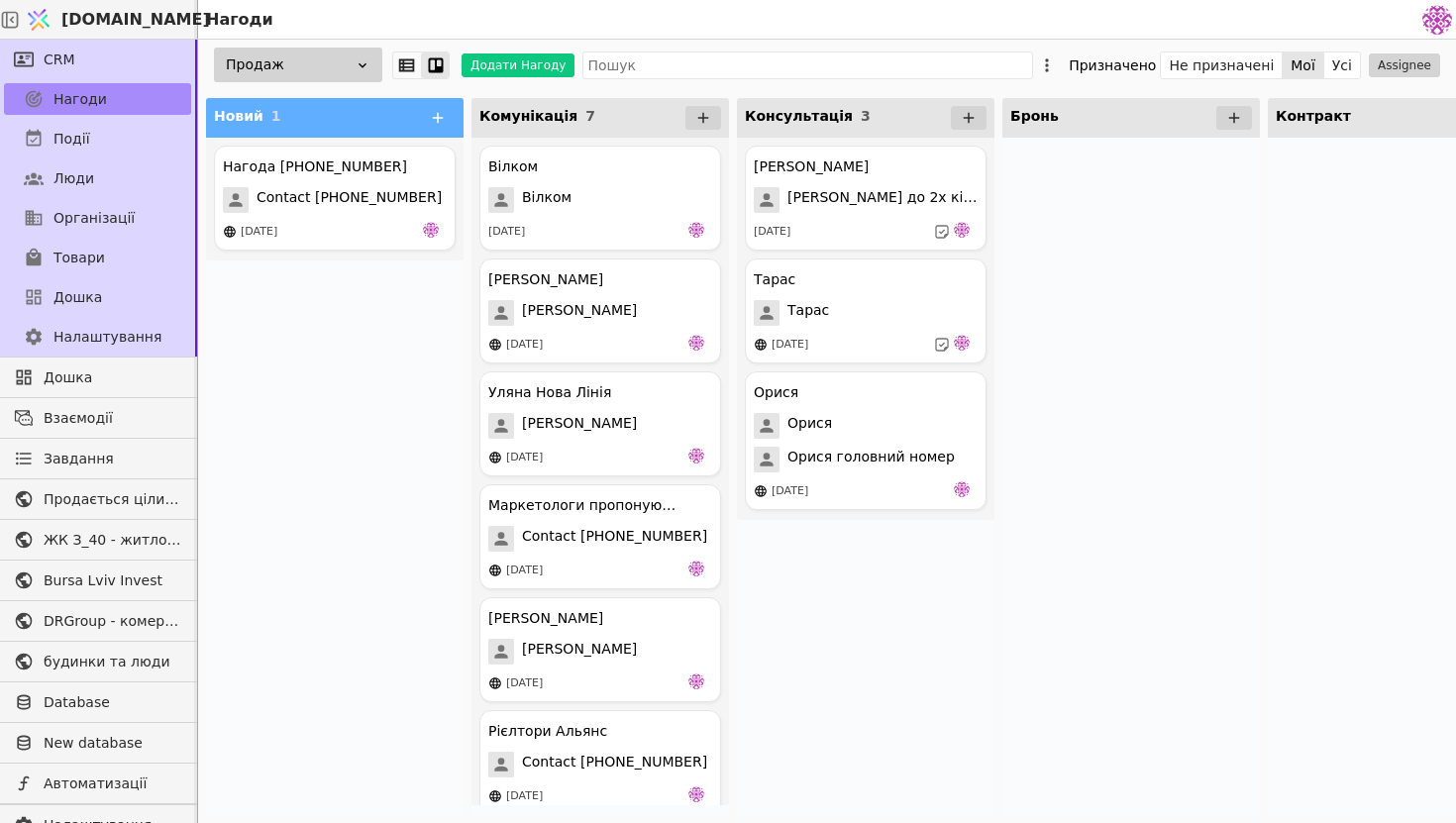
scroll to position [131, 0]
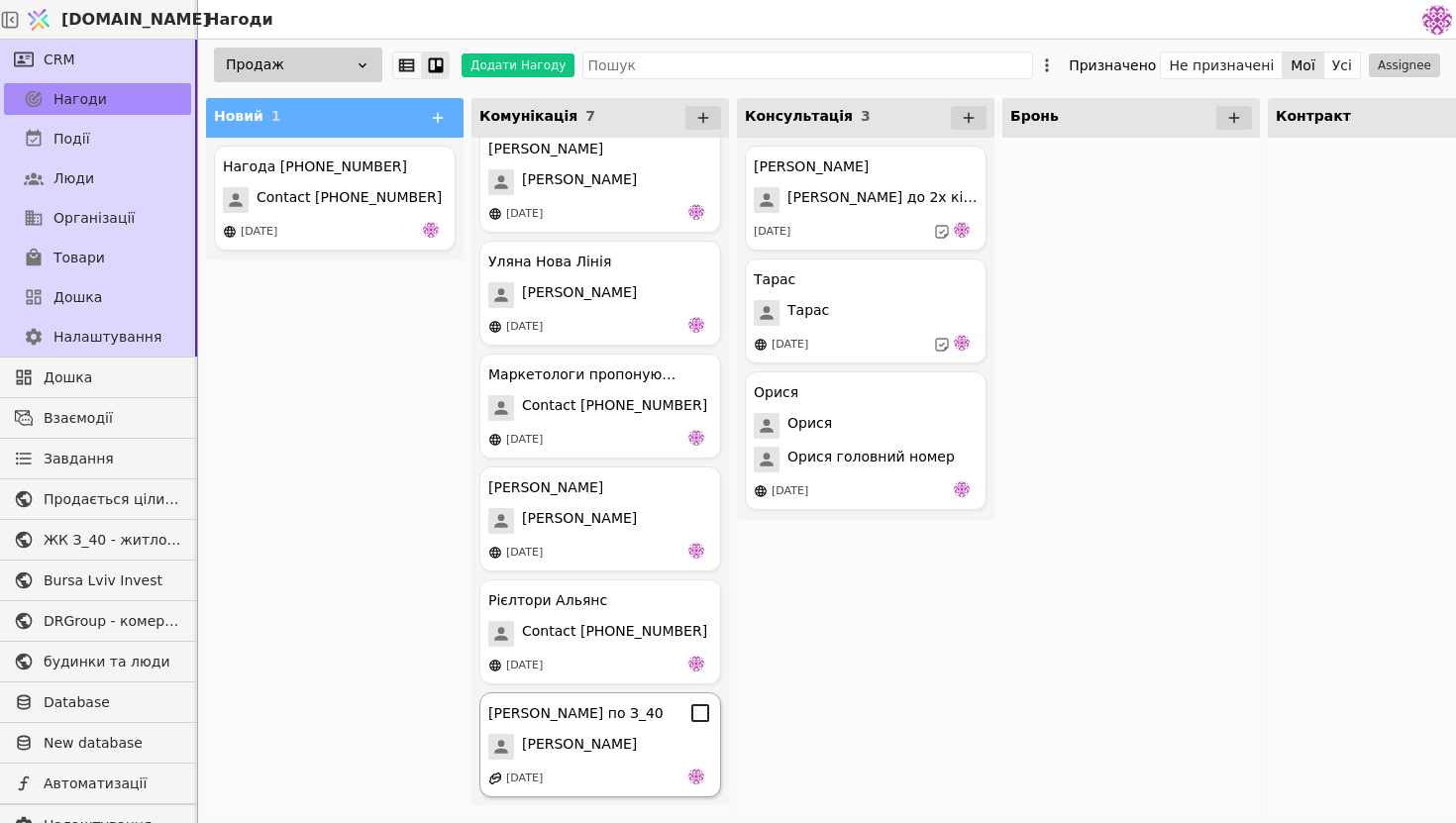
click at [620, 755] on div "[PERSON_NAME]" at bounding box center [600, 747] width 224 height 26
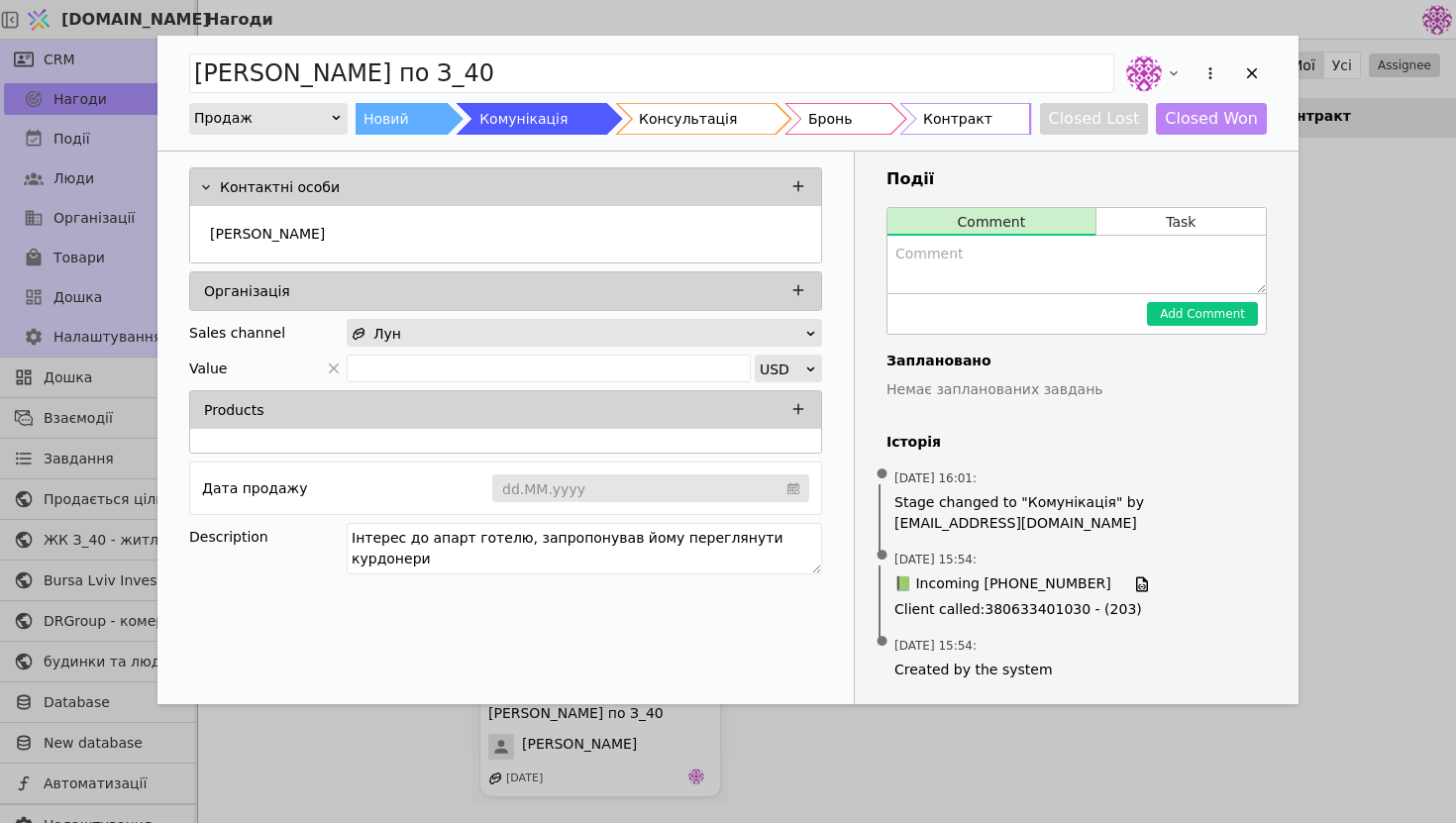
click at [1012, 258] on textarea "Add Opportunity" at bounding box center [1077, 265] width 379 height 58
type textarea "Скомунікувати коли буде інформація по З_40"
click at [1215, 316] on button "Add Comment" at bounding box center [1203, 314] width 111 height 24
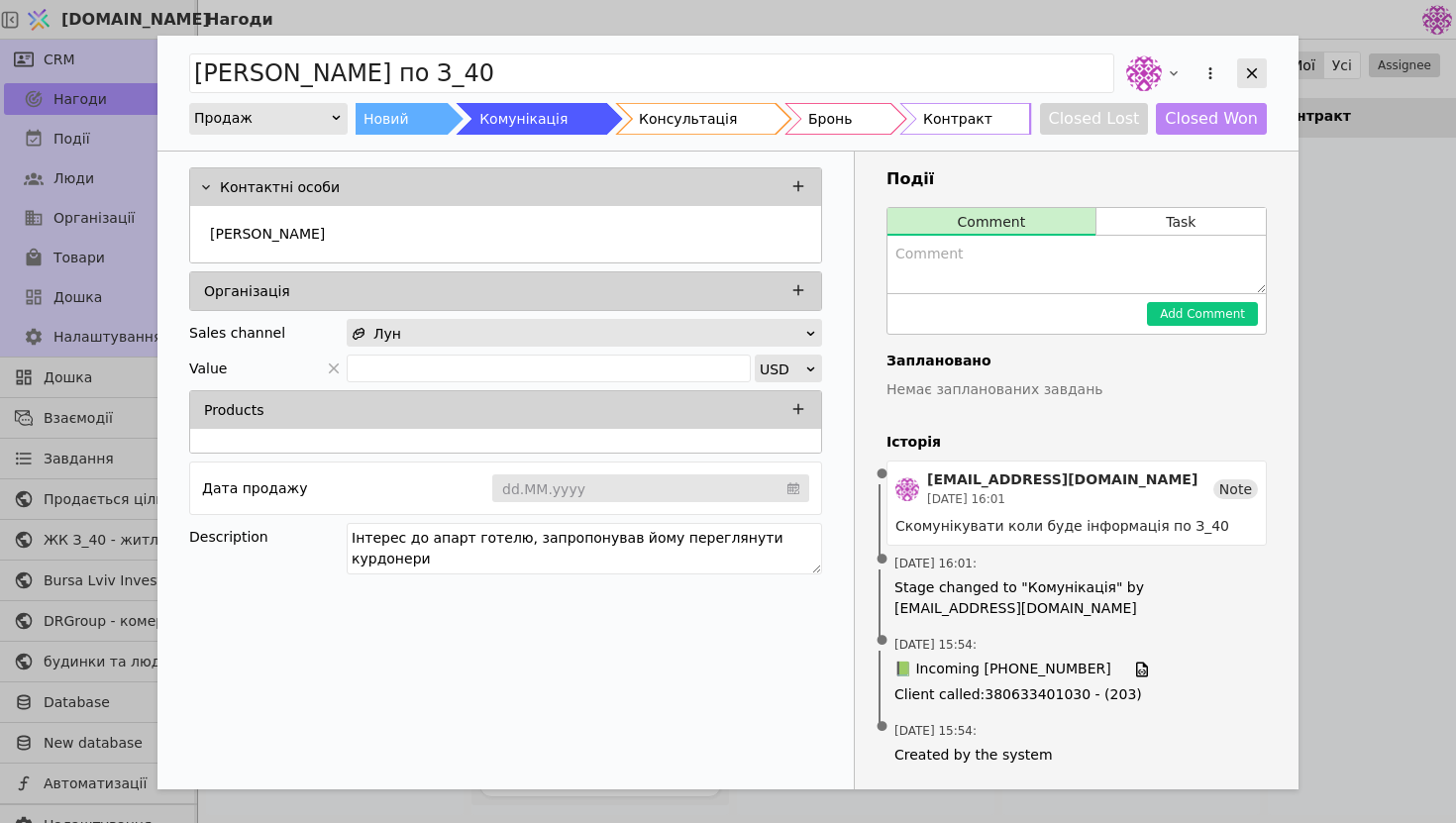
click at [1253, 70] on icon "Add Opportunity" at bounding box center [1252, 73] width 11 height 11
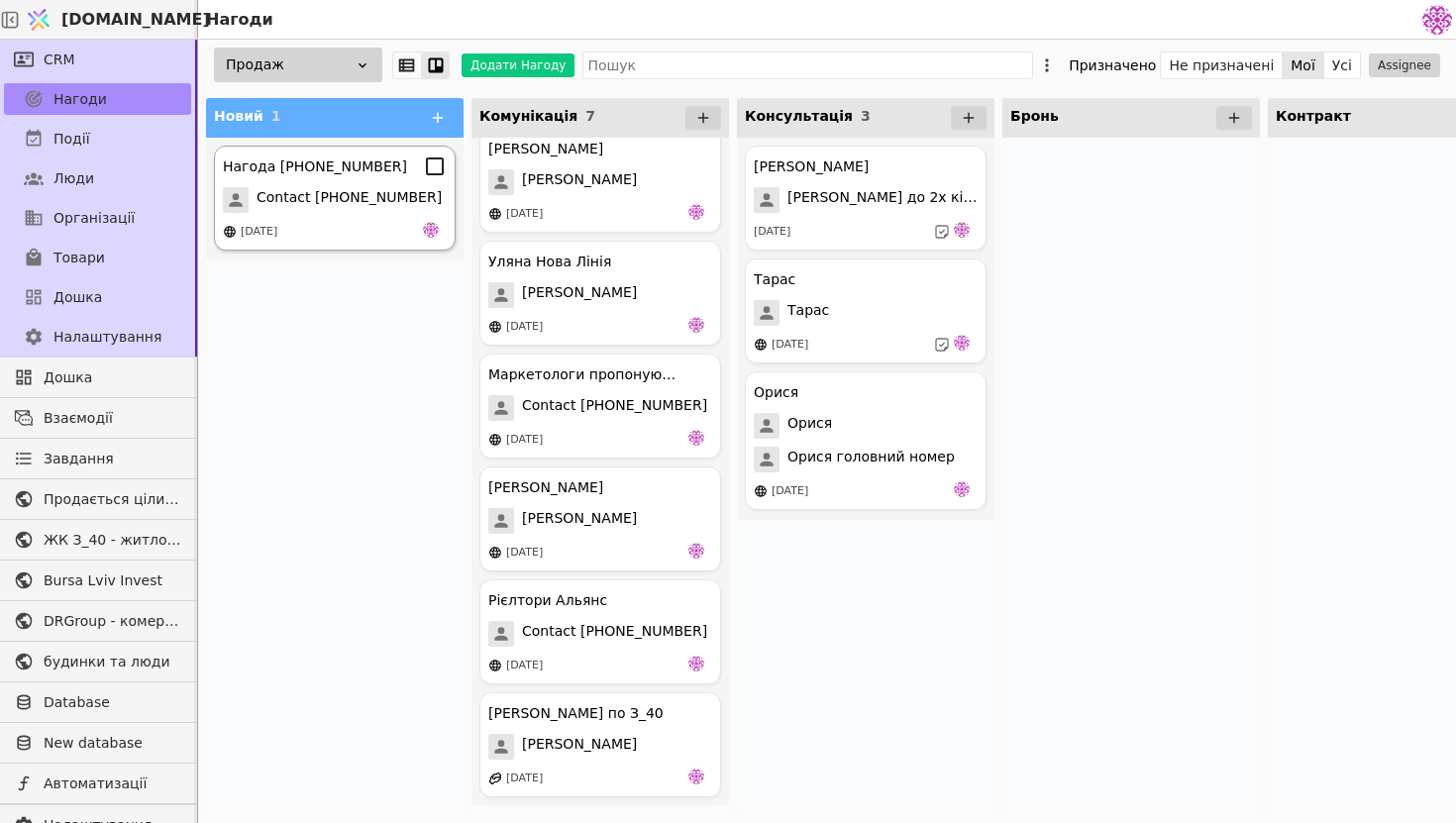
click at [327, 201] on span "Contact [PHONE_NUMBER]" at bounding box center [349, 200] width 185 height 26
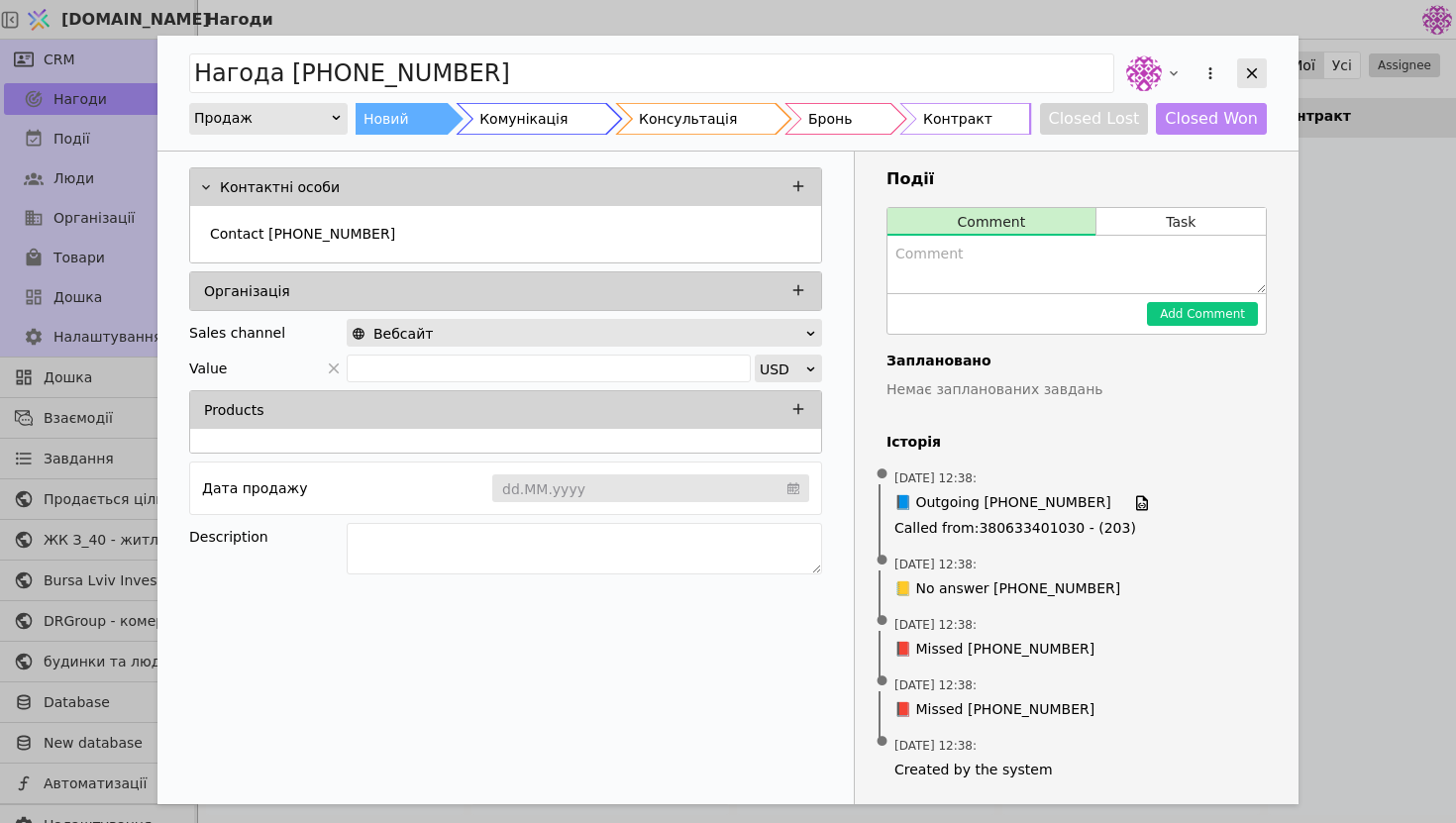
click at [1250, 74] on icon "Add Opportunity" at bounding box center [1252, 73] width 11 height 11
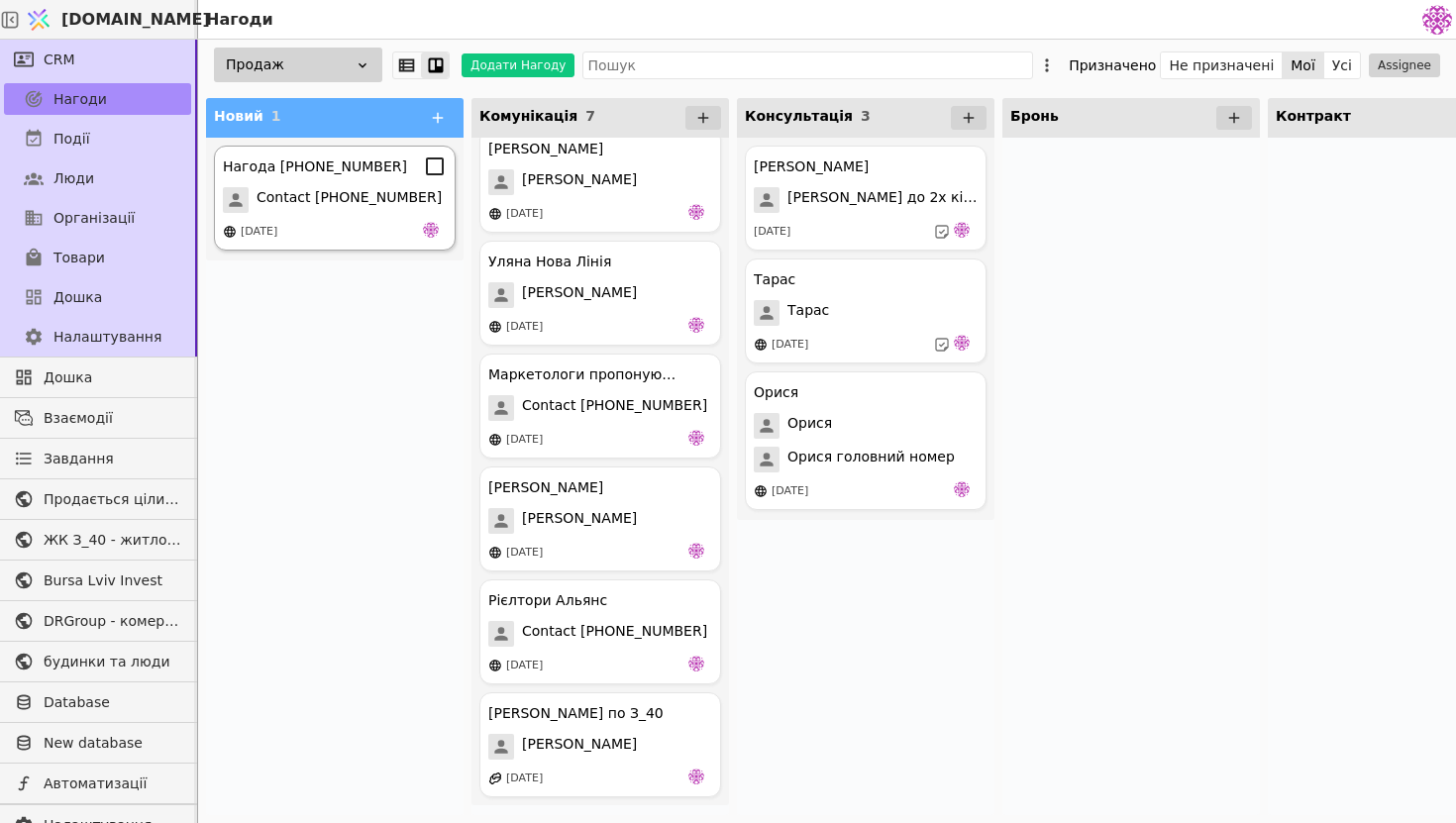
click at [369, 198] on span "Contact [PHONE_NUMBER]" at bounding box center [349, 200] width 185 height 26
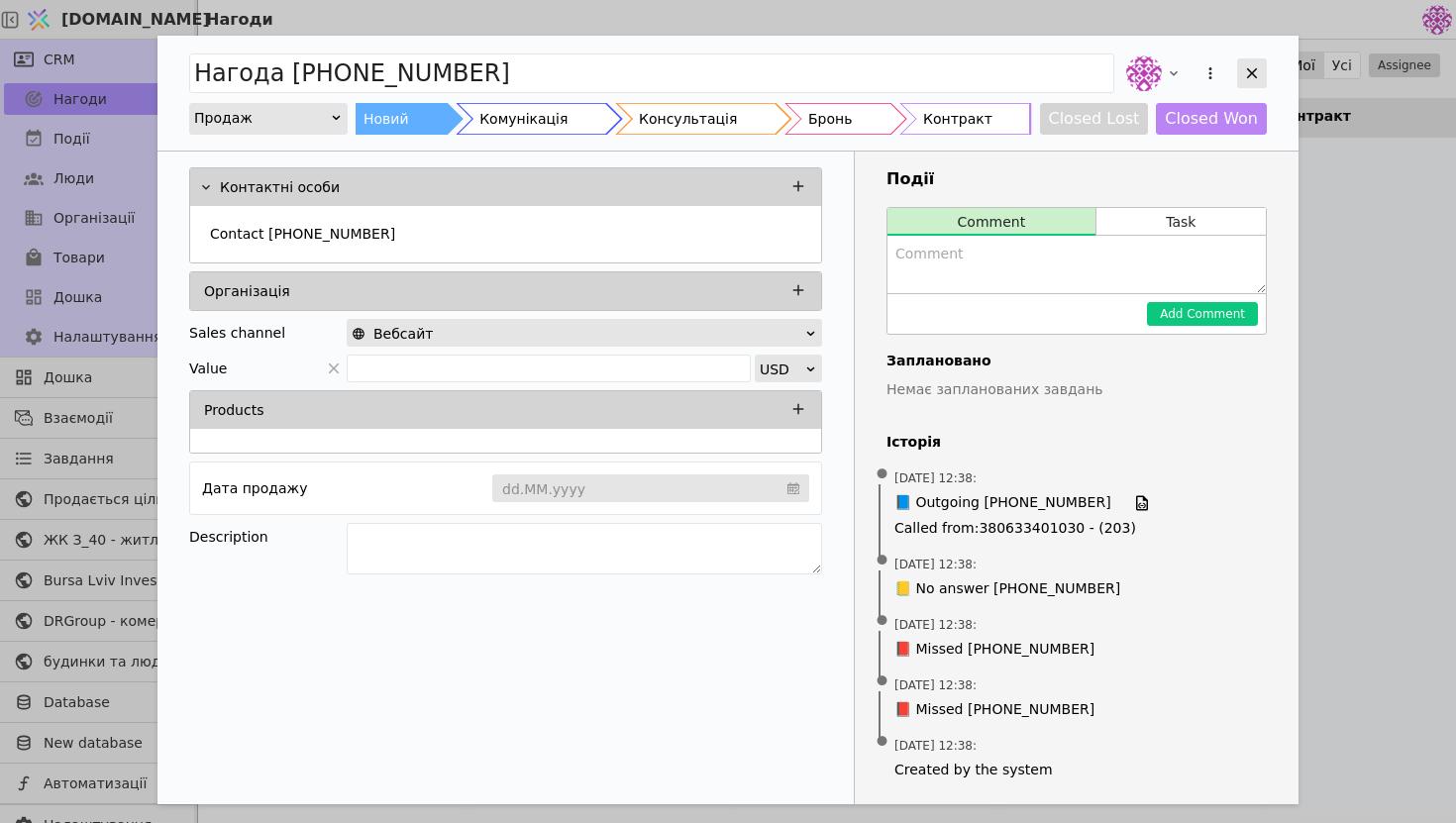
click at [1249, 75] on icon "Add Opportunity" at bounding box center [1252, 73] width 11 height 11
